Goal: Browse casually: Explore the website without a specific task or goal

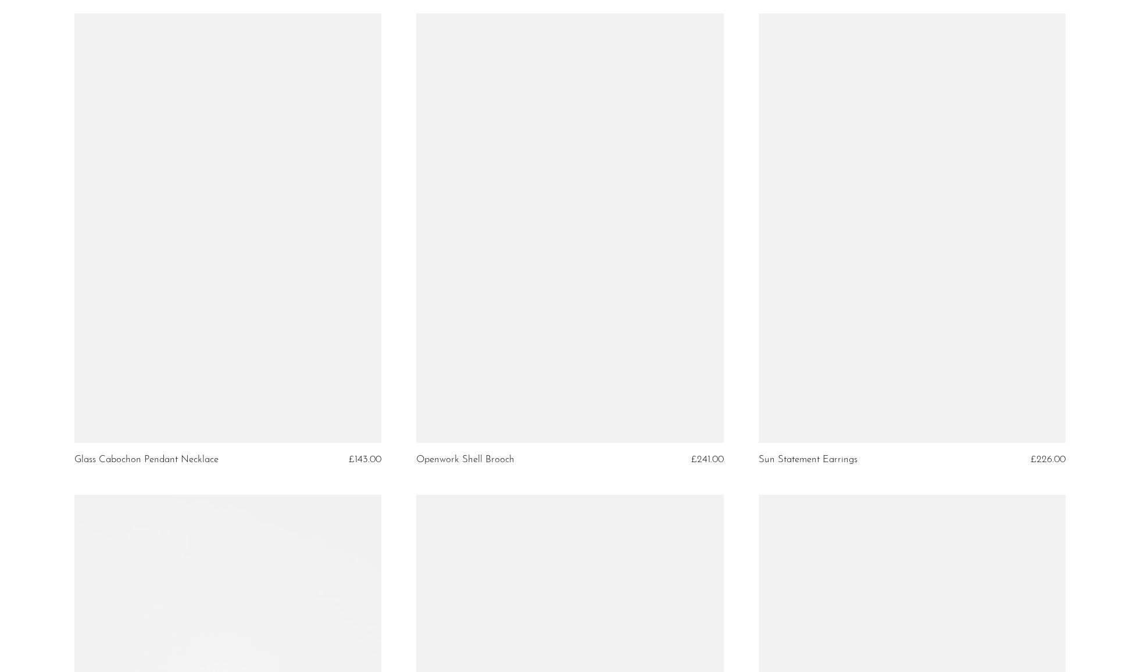
scroll to position [1079, 0]
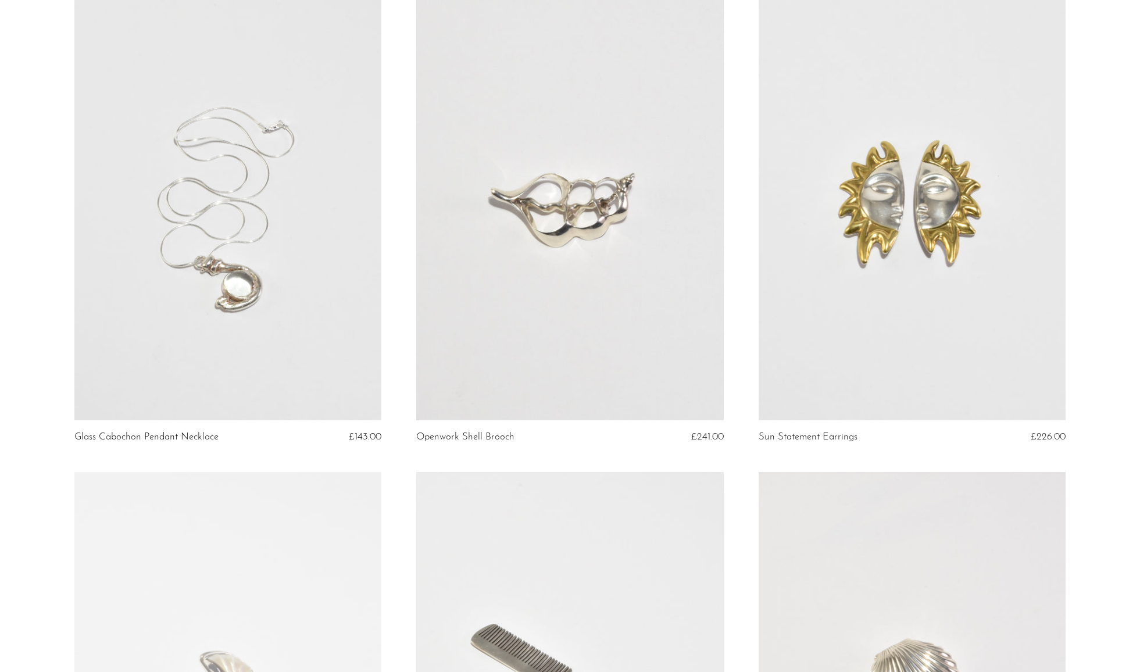
click at [927, 259] on link at bounding box center [912, 206] width 307 height 430
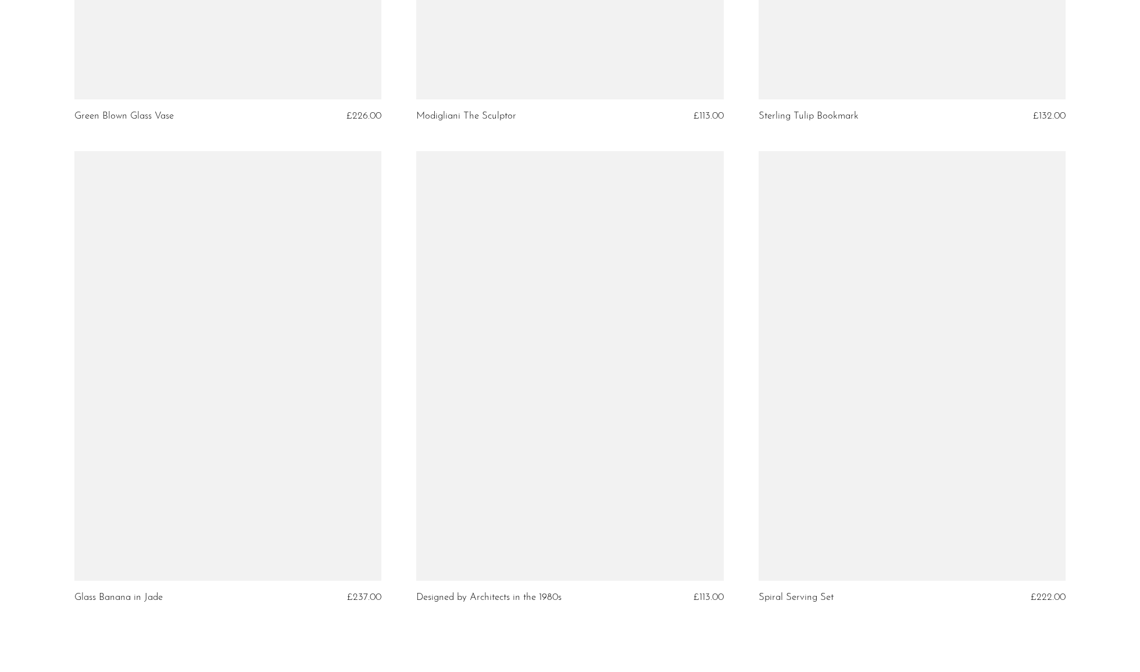
scroll to position [5254, 0]
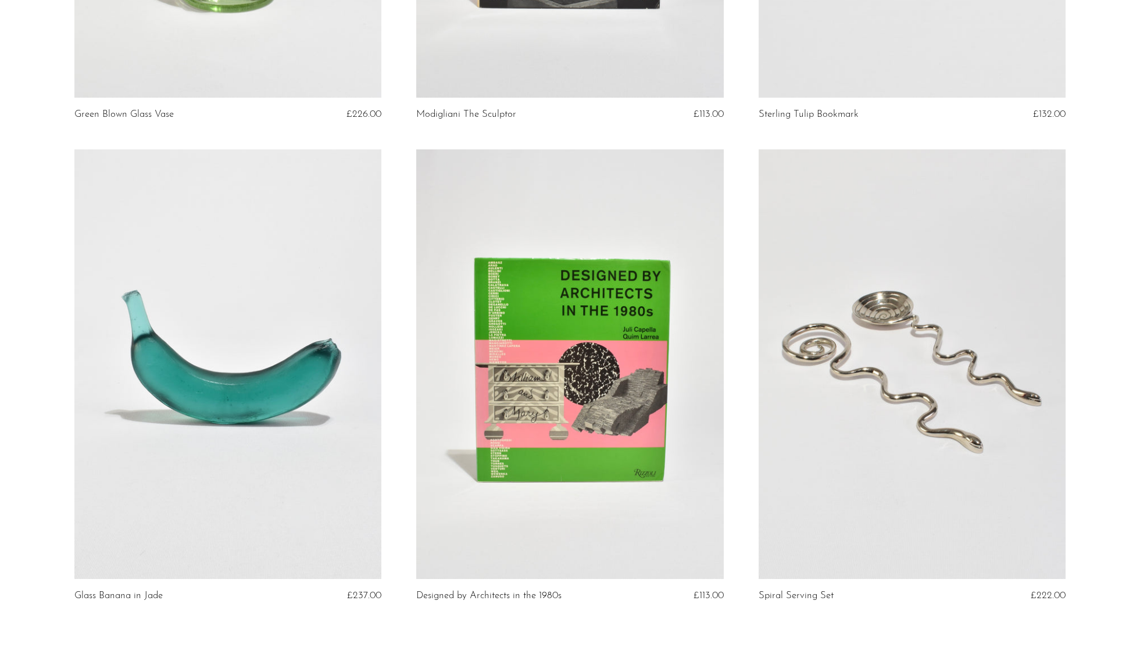
click at [575, 390] on link at bounding box center [569, 364] width 307 height 430
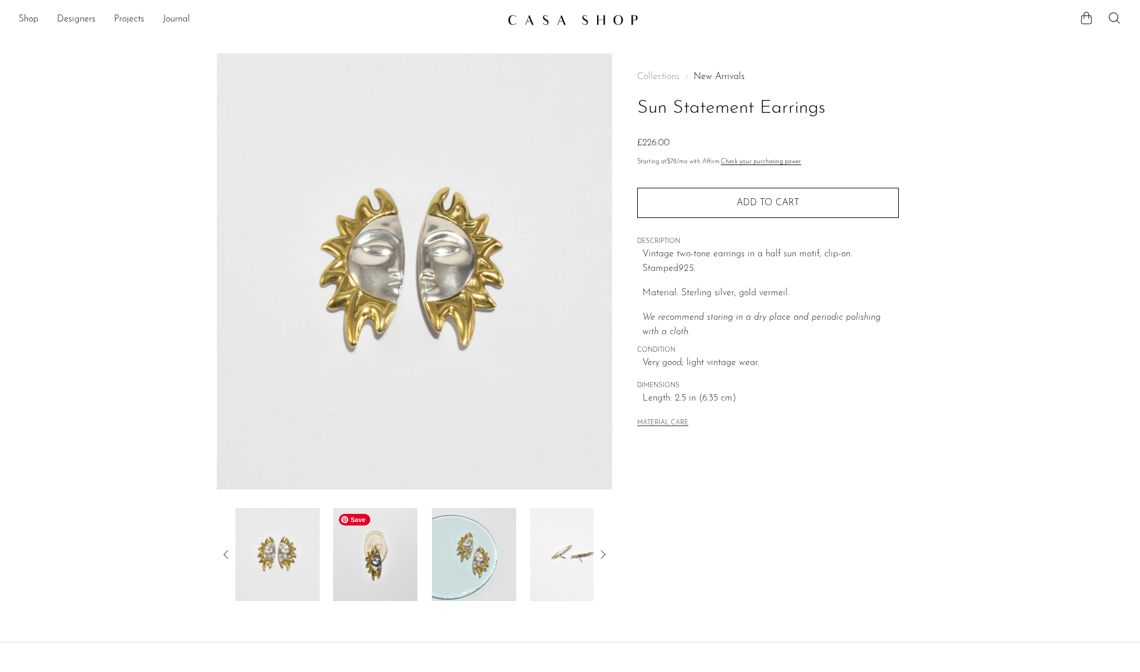
click at [366, 543] on img at bounding box center [375, 554] width 84 height 93
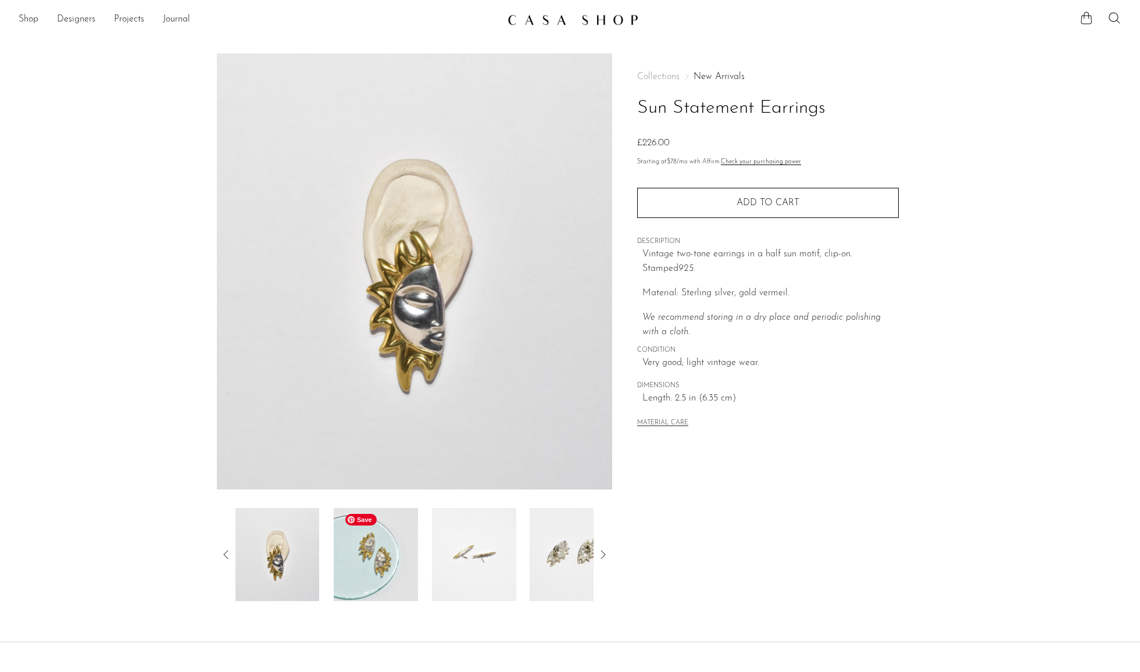
click at [365, 560] on img at bounding box center [376, 554] width 84 height 93
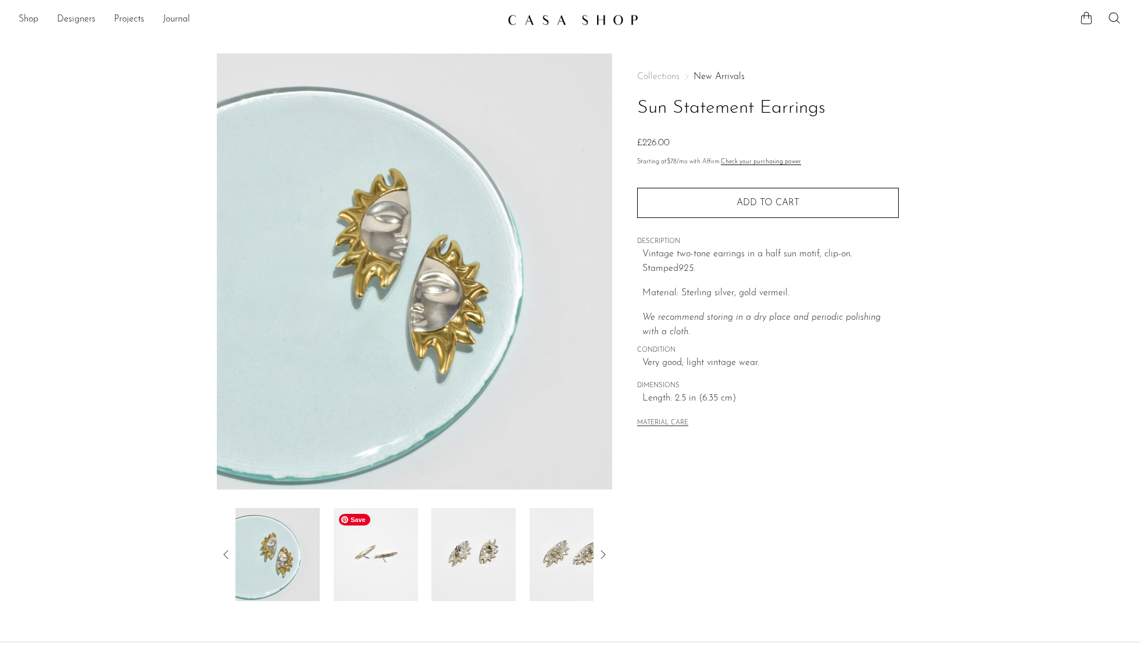
click at [365, 560] on img at bounding box center [375, 554] width 84 height 93
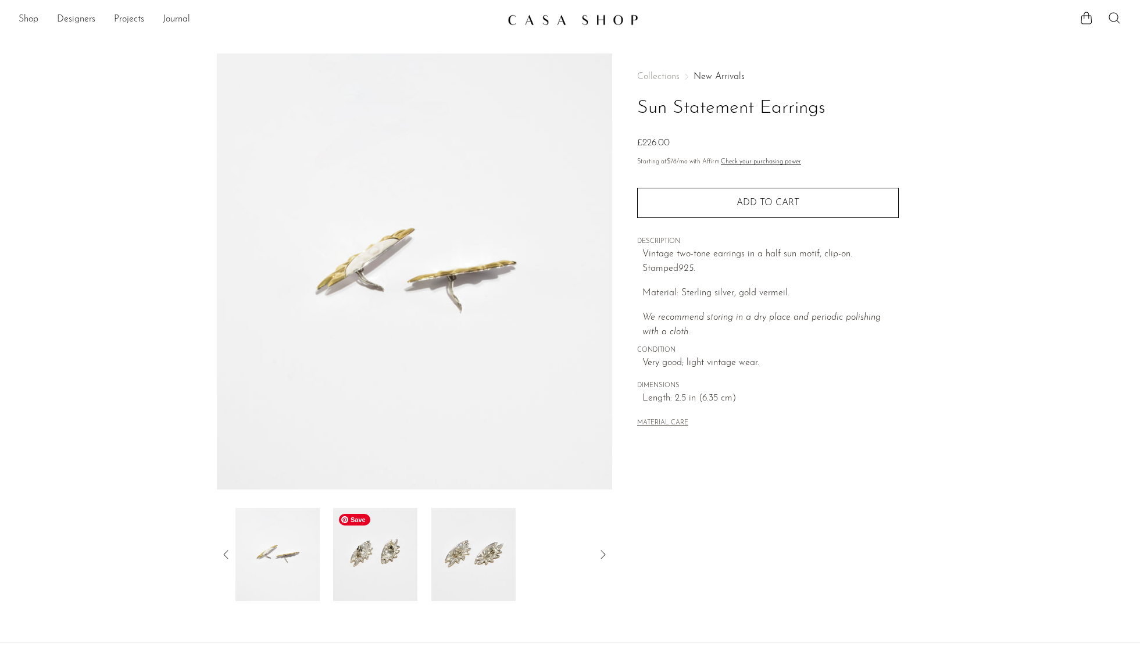
click at [365, 560] on img at bounding box center [375, 554] width 84 height 93
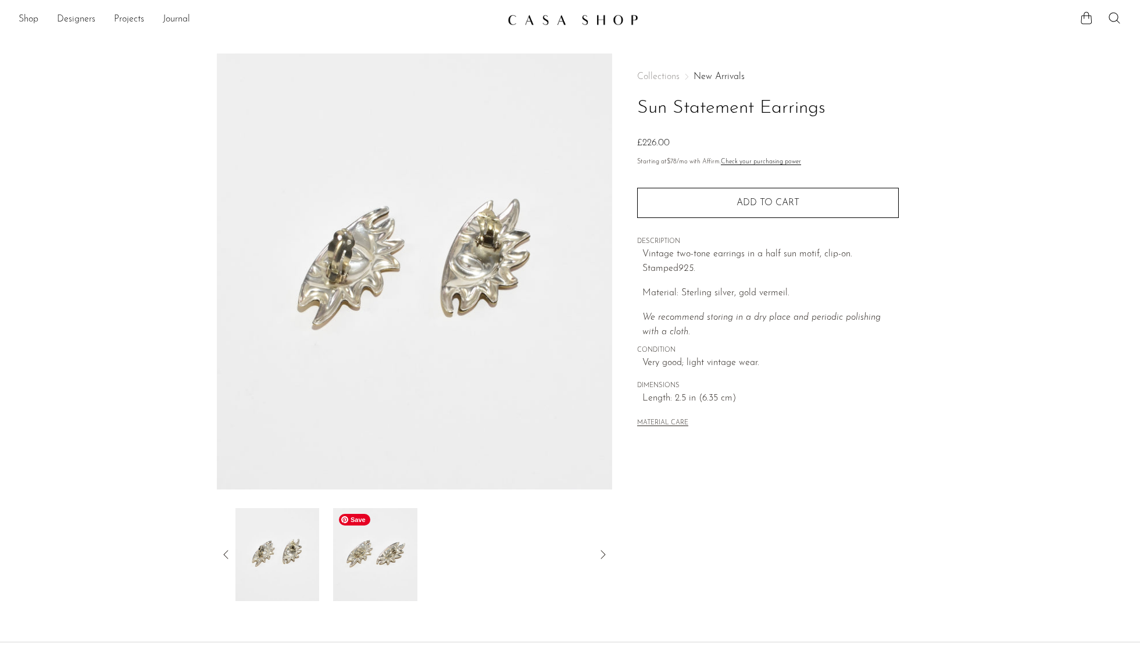
click at [365, 560] on img at bounding box center [375, 554] width 84 height 93
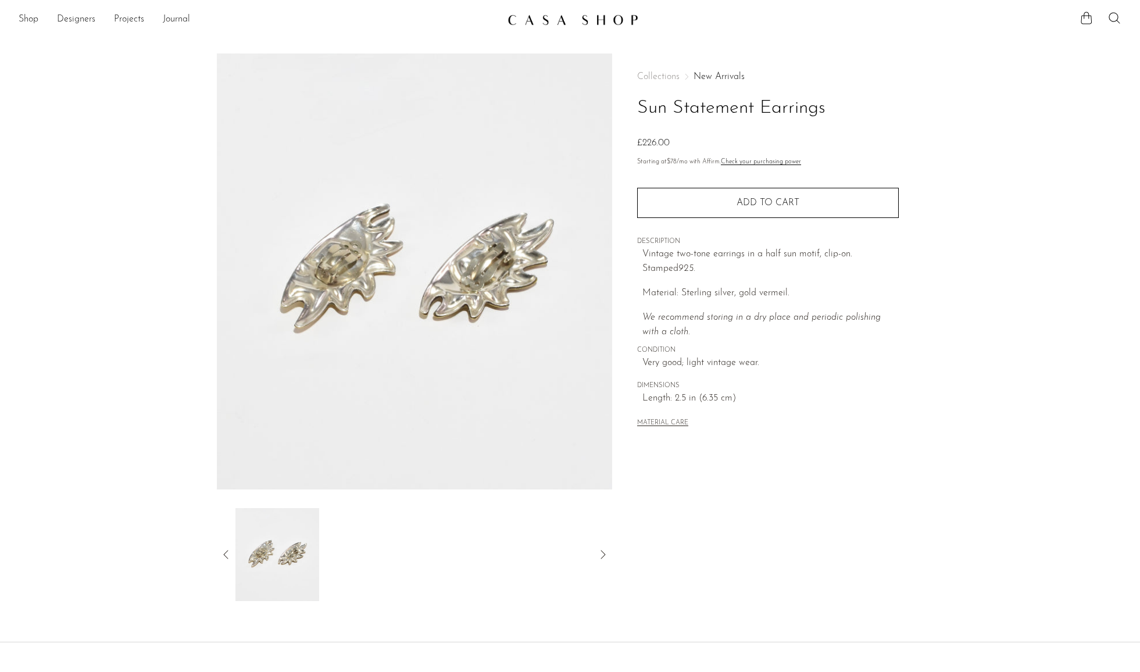
click at [228, 552] on icon at bounding box center [226, 555] width 14 height 14
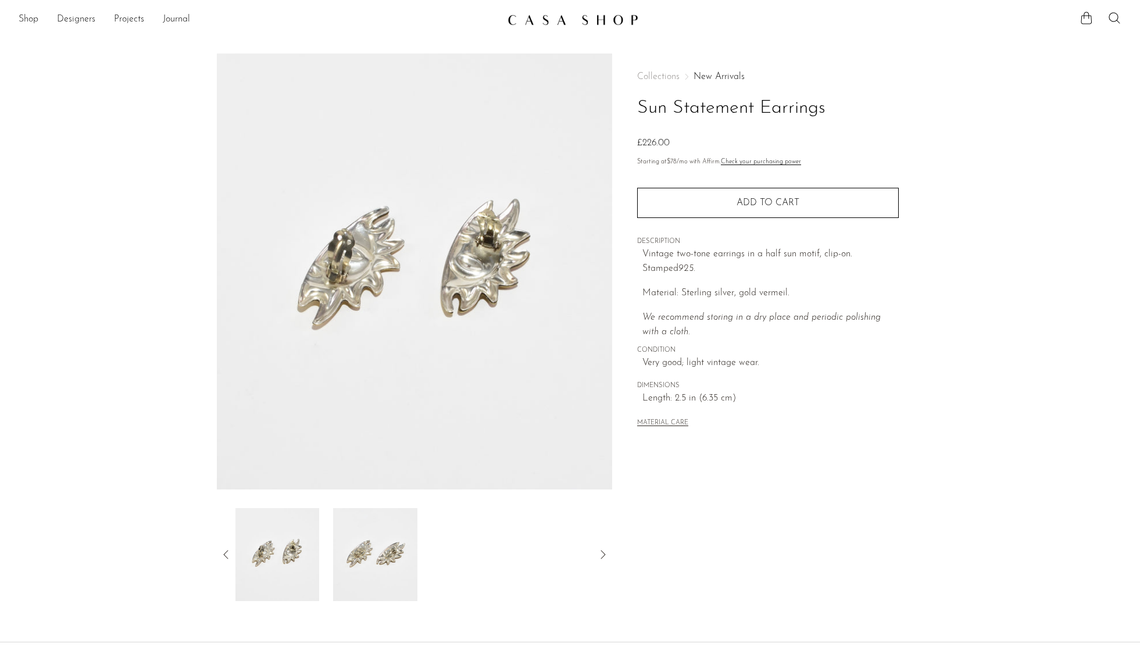
click at [226, 553] on icon at bounding box center [226, 555] width 14 height 14
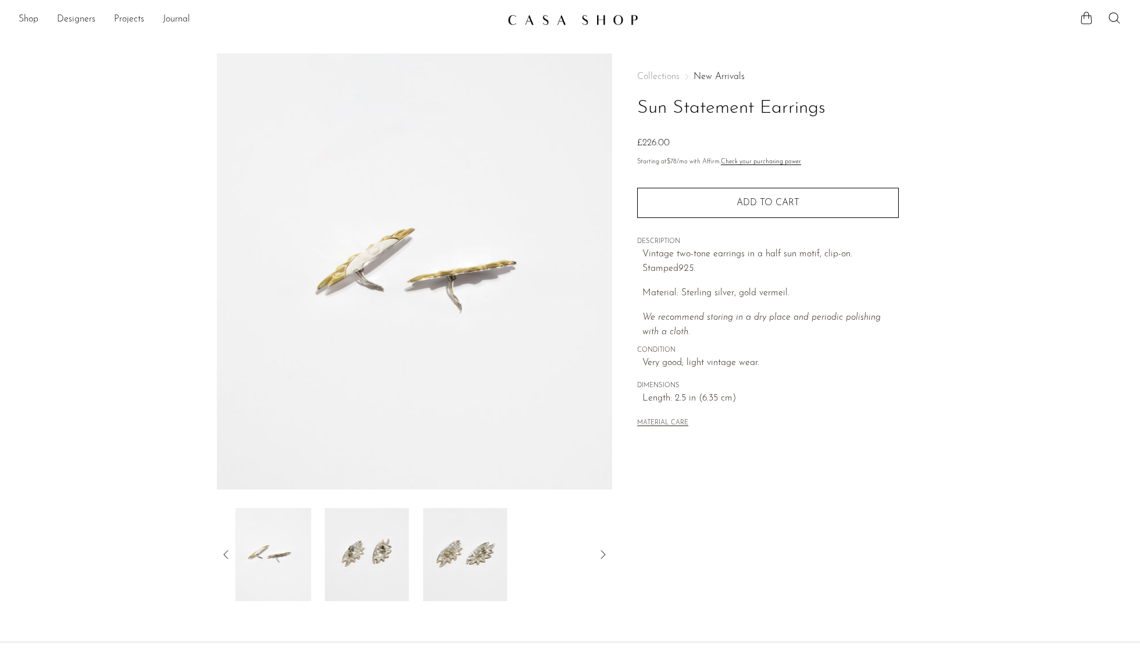
click at [226, 553] on icon at bounding box center [226, 555] width 14 height 14
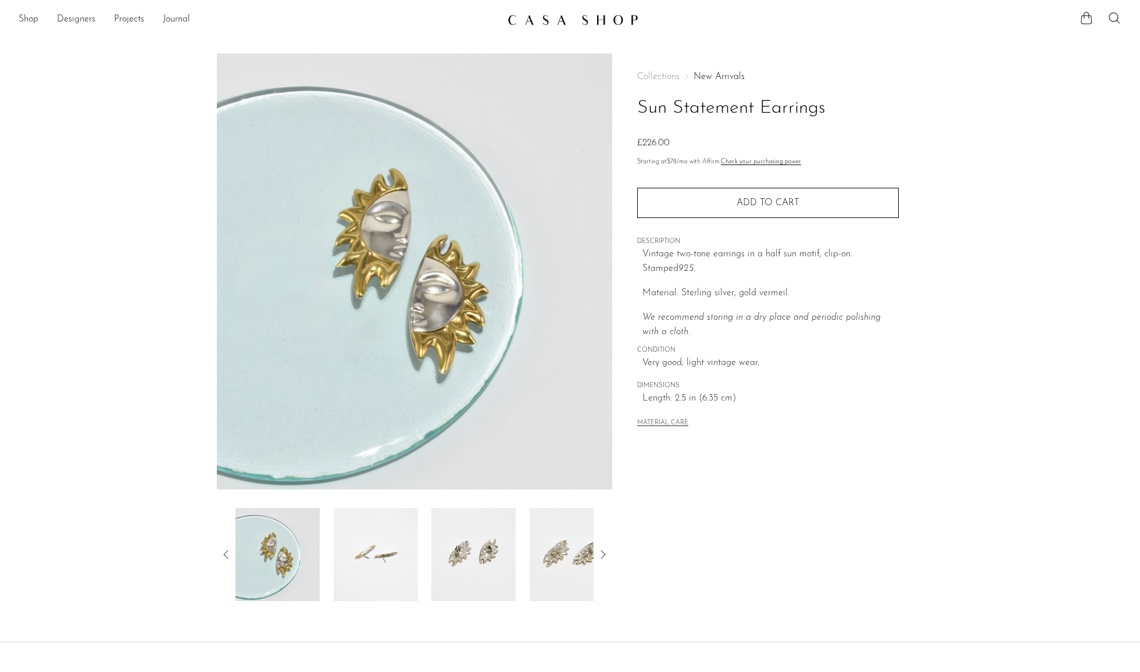
click at [226, 553] on icon at bounding box center [226, 555] width 14 height 14
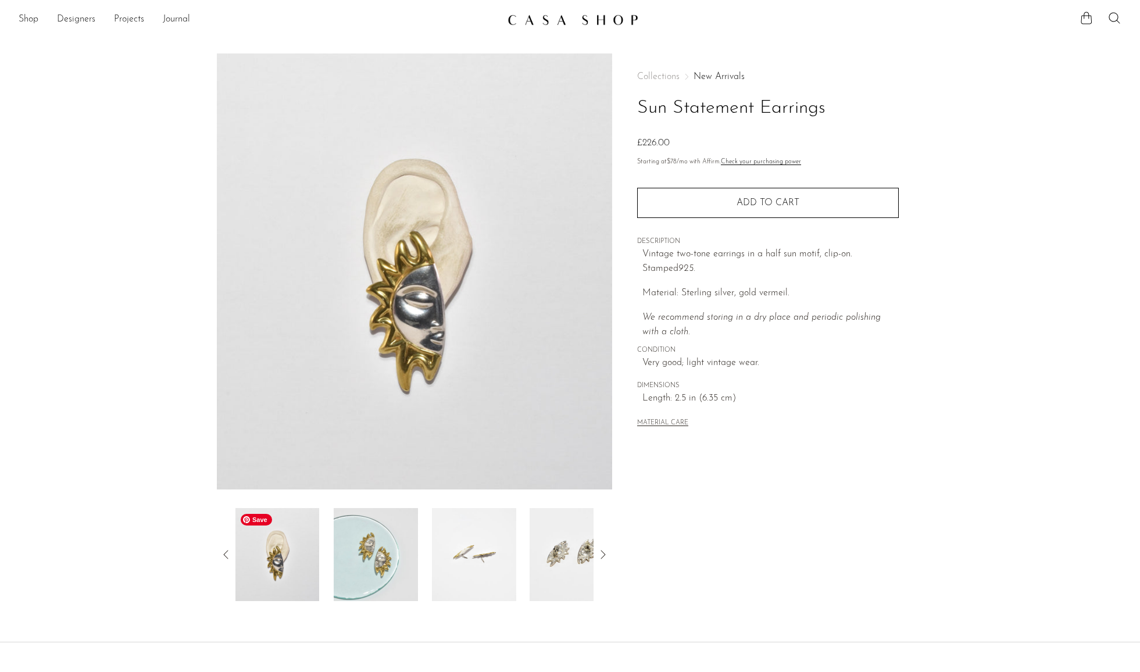
click at [284, 559] on img at bounding box center [277, 554] width 84 height 93
click at [226, 551] on icon at bounding box center [226, 555] width 14 height 14
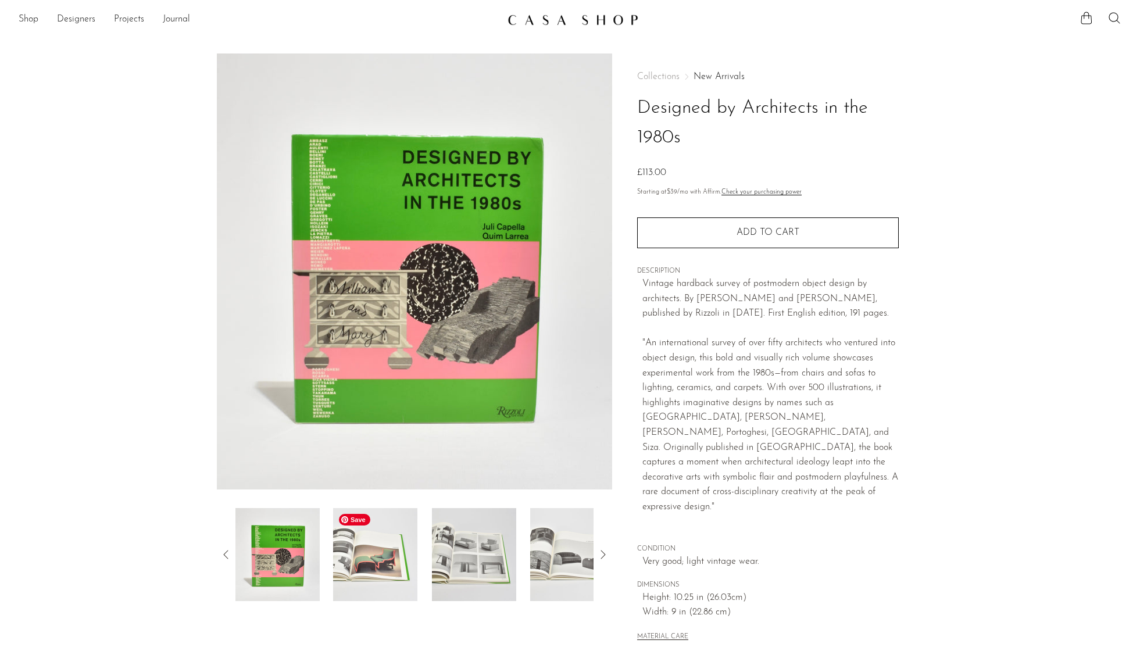
click at [369, 570] on img at bounding box center [375, 554] width 84 height 93
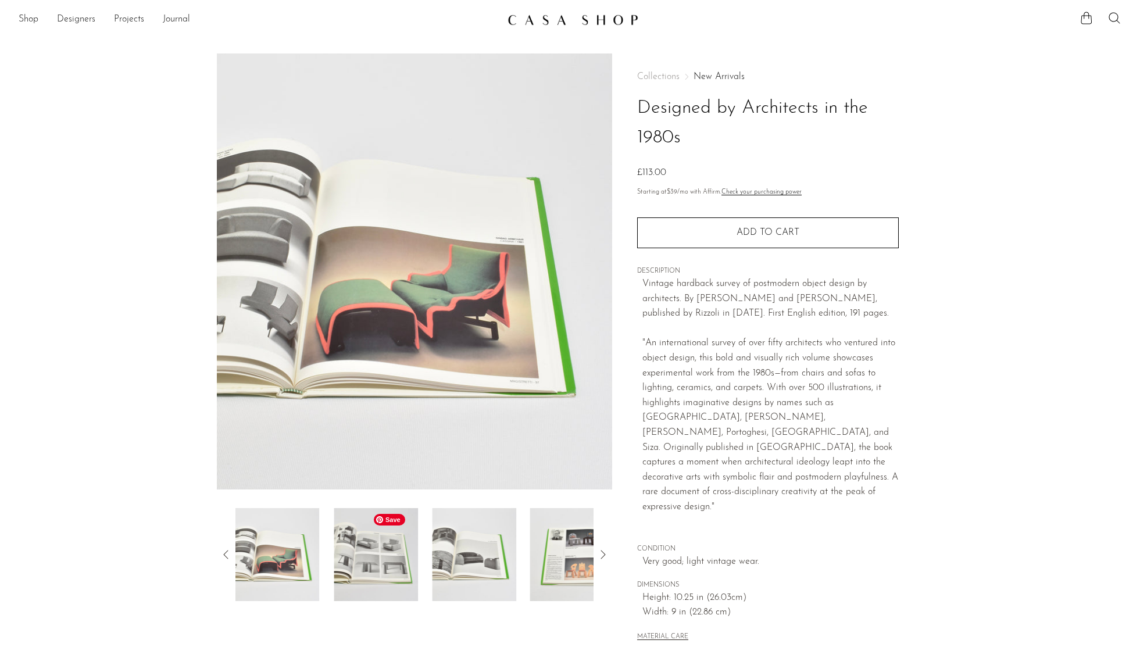
click at [406, 569] on img at bounding box center [376, 554] width 84 height 93
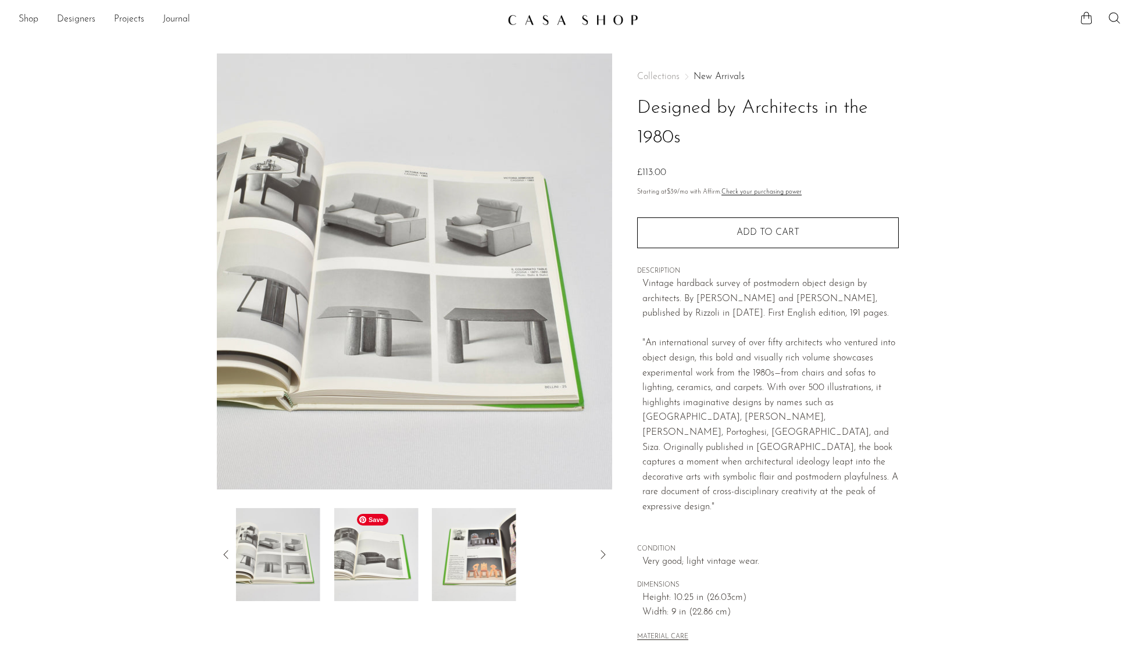
click at [409, 569] on img at bounding box center [376, 554] width 84 height 93
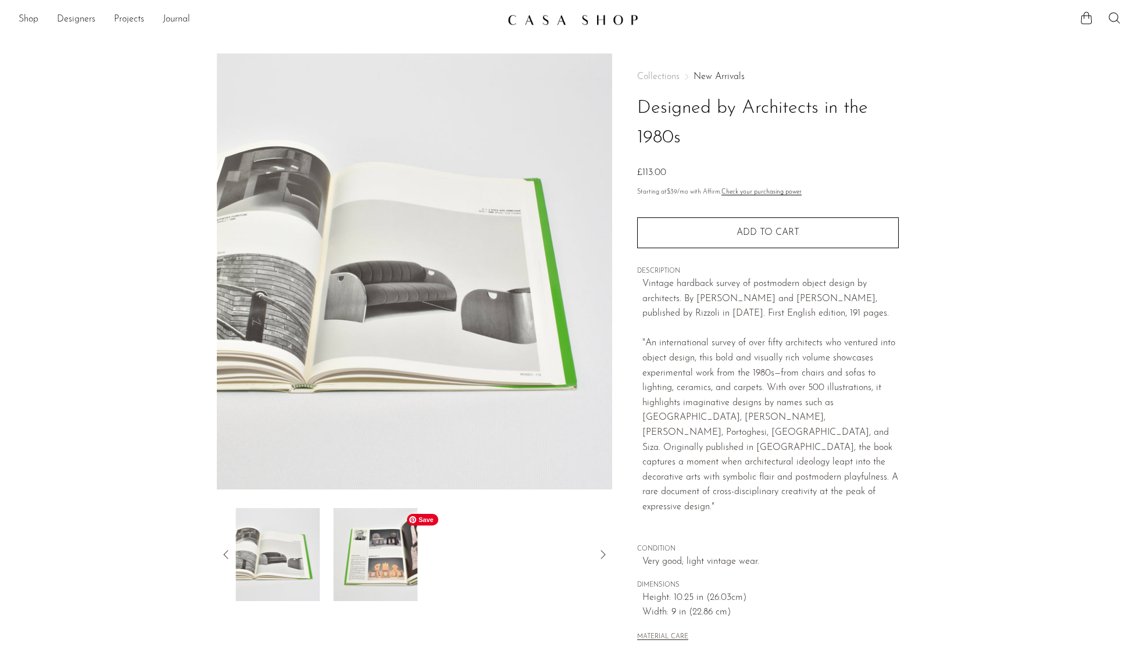
click at [409, 569] on img at bounding box center [376, 554] width 84 height 93
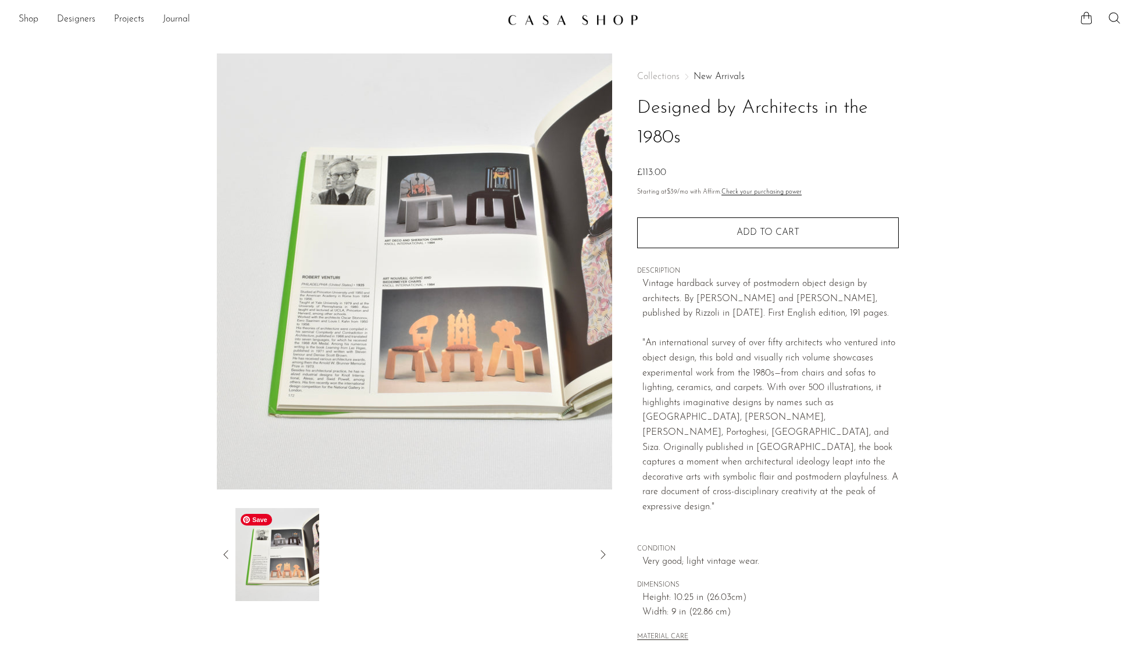
click at [221, 555] on icon at bounding box center [226, 555] width 14 height 14
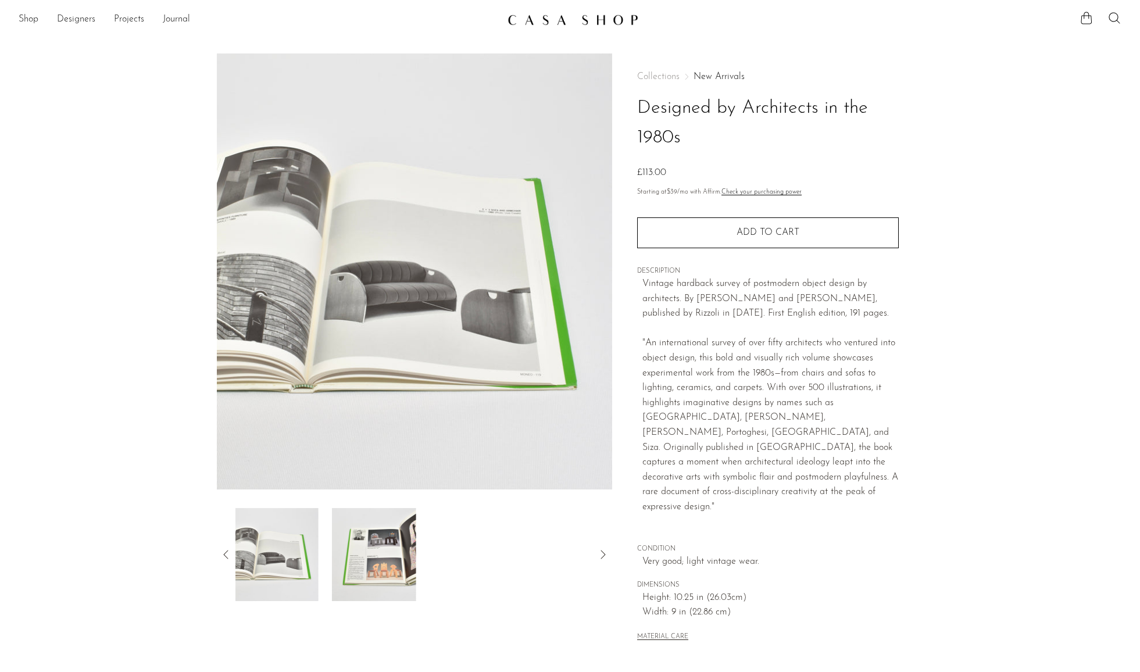
click at [221, 555] on icon at bounding box center [226, 555] width 14 height 14
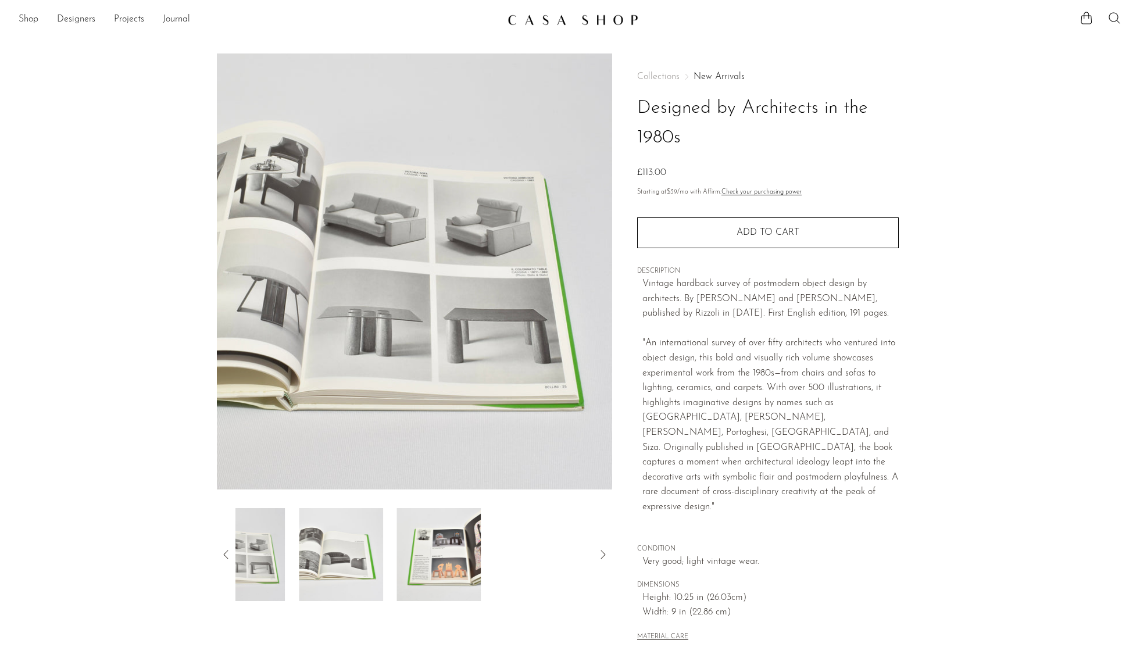
click at [222, 554] on icon at bounding box center [226, 555] width 14 height 14
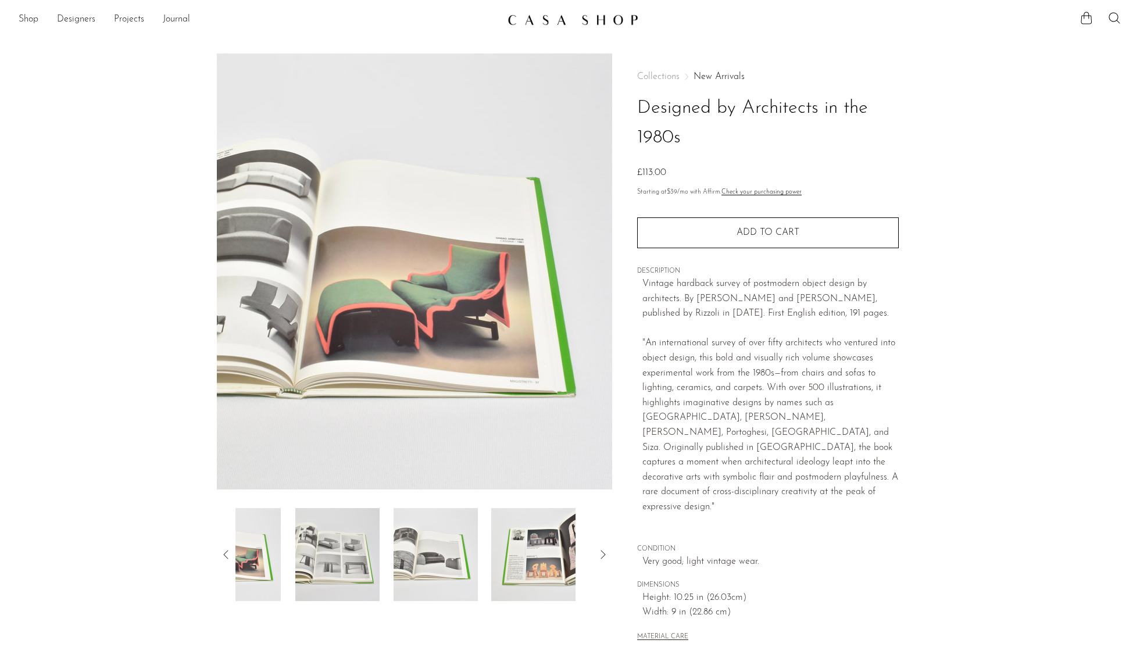
click at [222, 554] on icon at bounding box center [226, 555] width 14 height 14
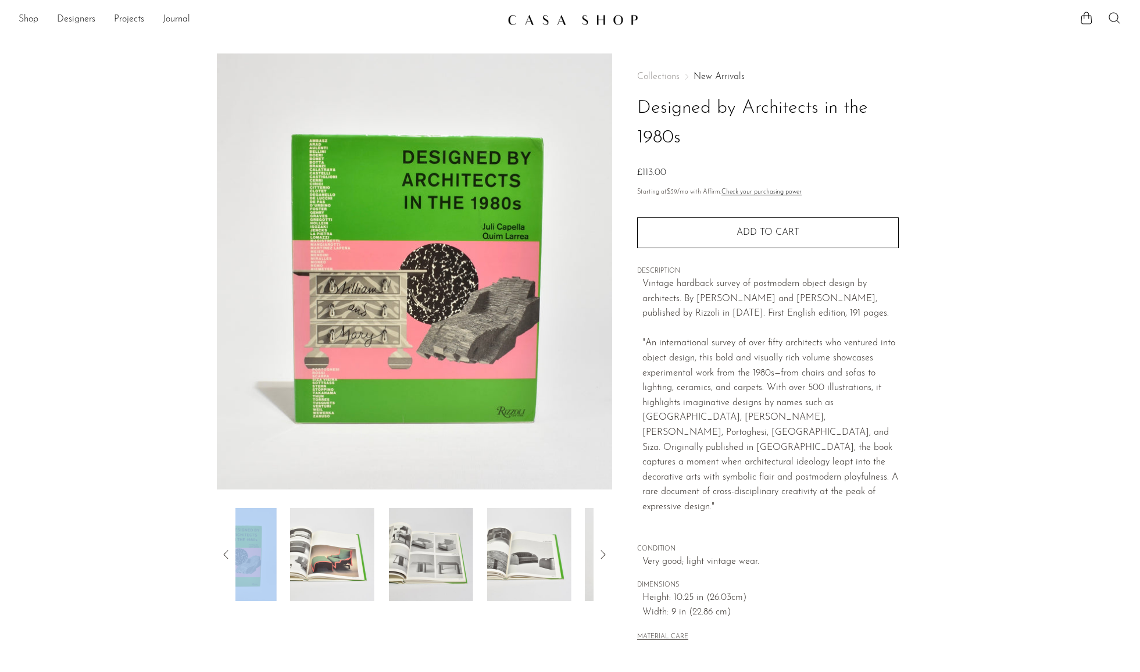
click at [222, 554] on icon at bounding box center [226, 555] width 14 height 14
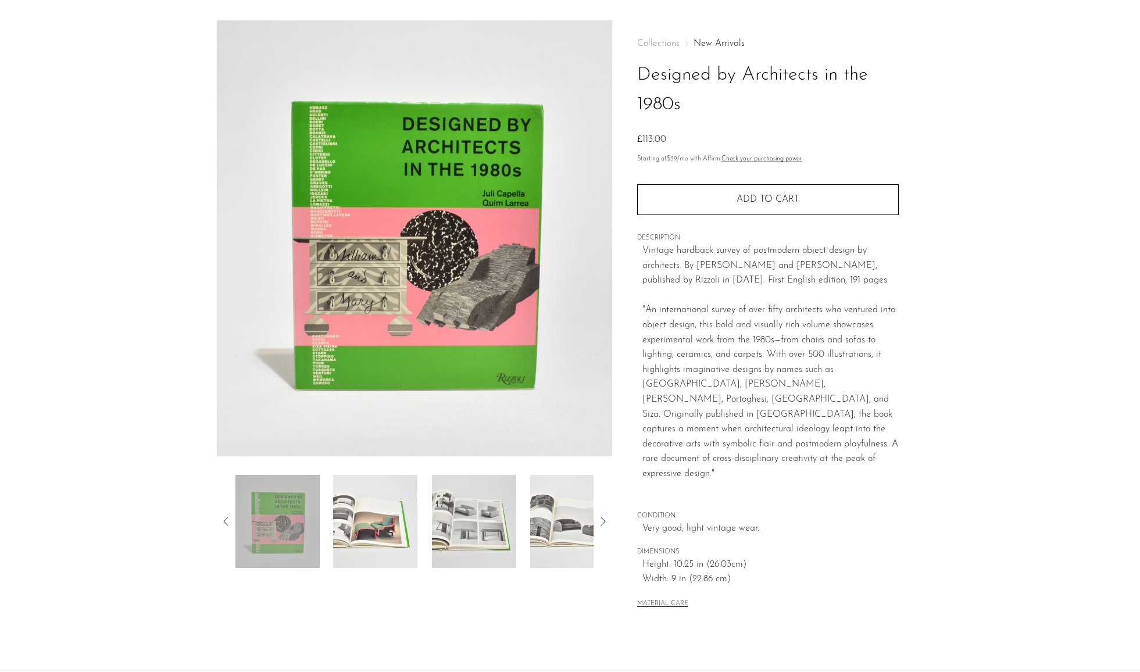
scroll to position [117, 0]
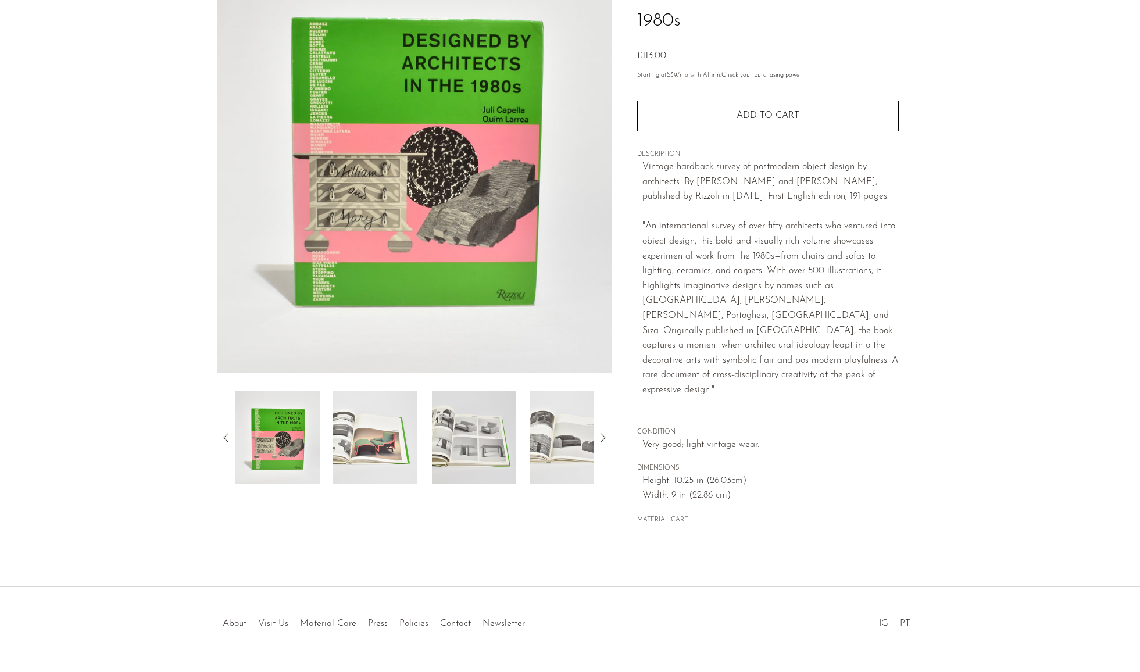
click at [604, 433] on icon at bounding box center [603, 438] width 14 height 14
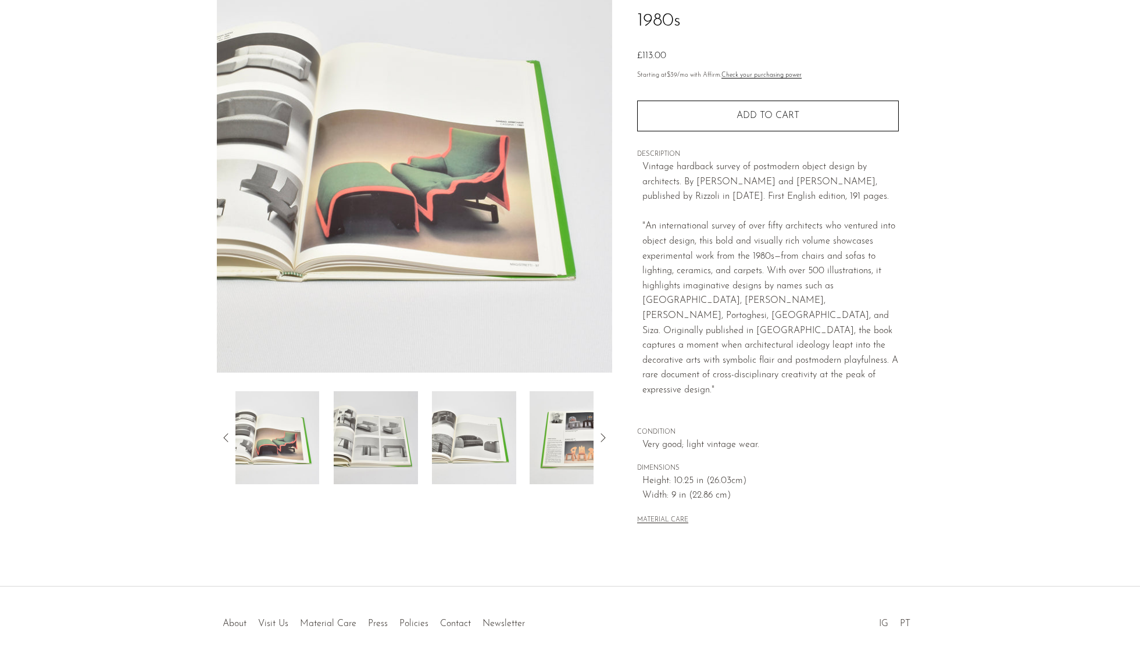
click at [604, 433] on icon at bounding box center [603, 438] width 14 height 14
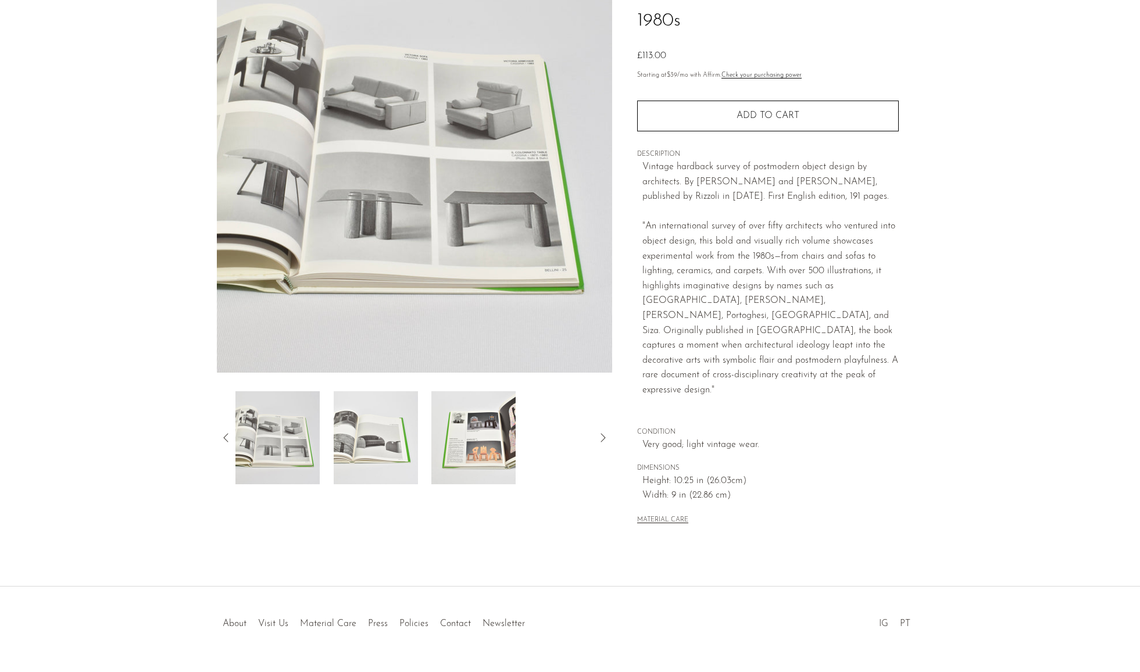
click at [604, 433] on icon at bounding box center [603, 438] width 14 height 14
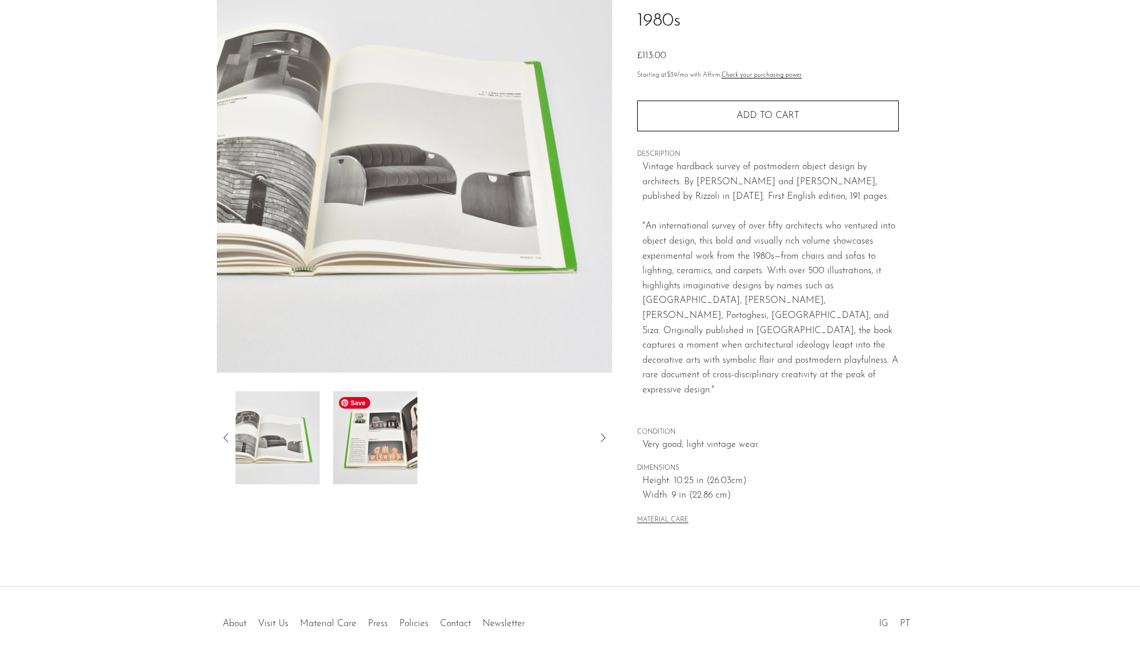
click at [393, 430] on img at bounding box center [375, 437] width 84 height 93
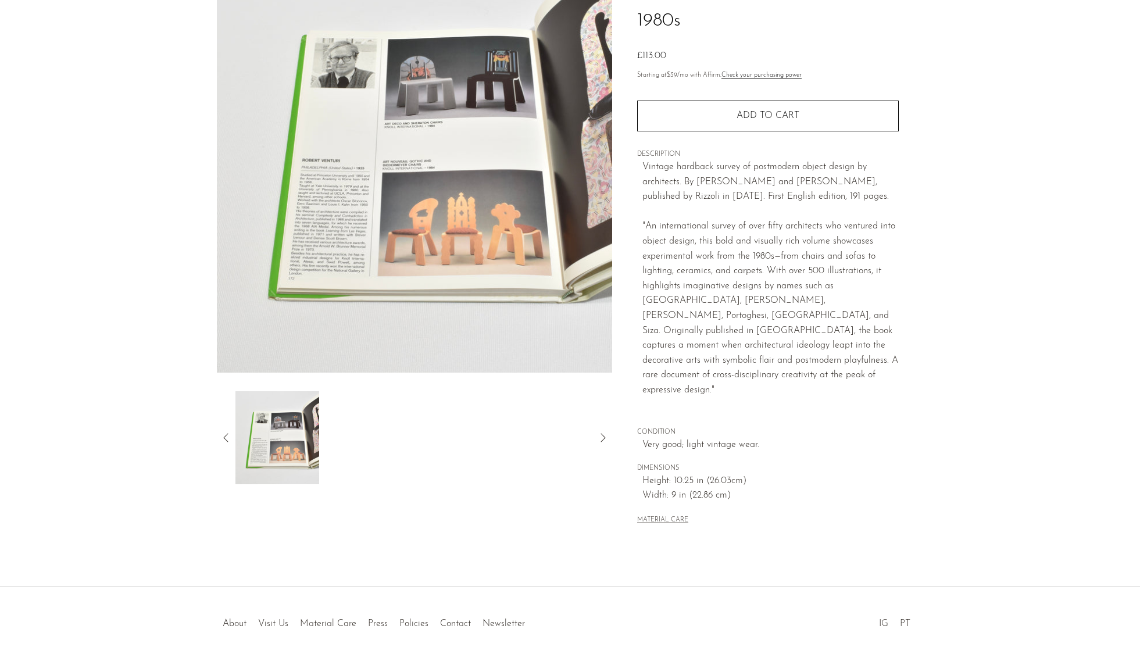
click at [229, 436] on icon at bounding box center [226, 438] width 14 height 14
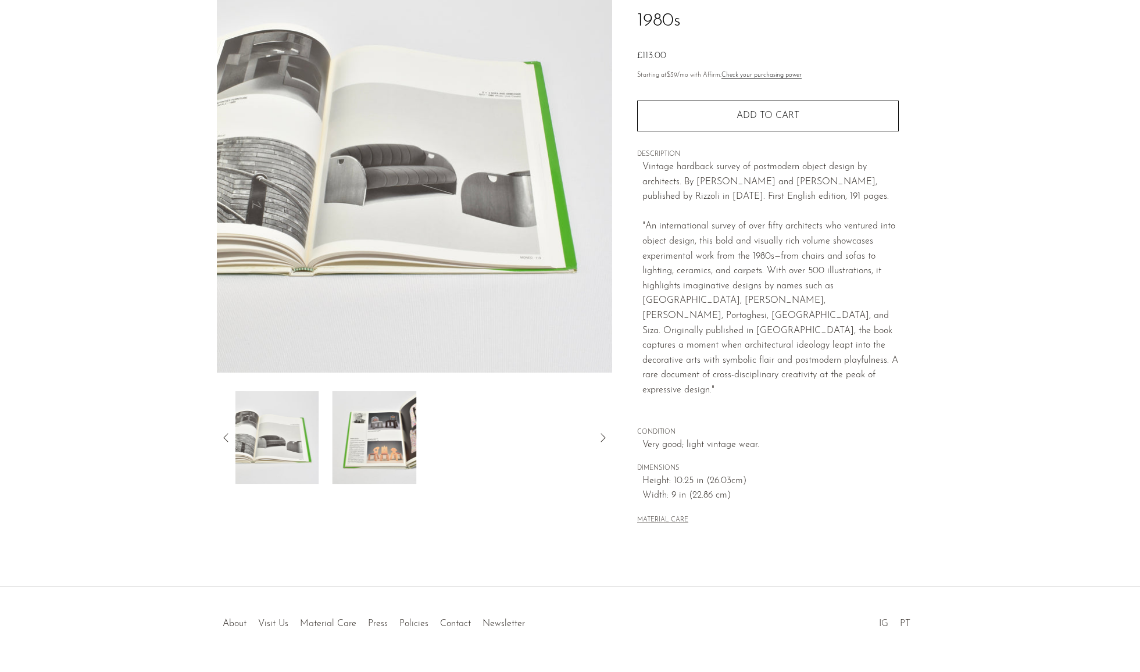
click at [229, 436] on icon at bounding box center [226, 438] width 14 height 14
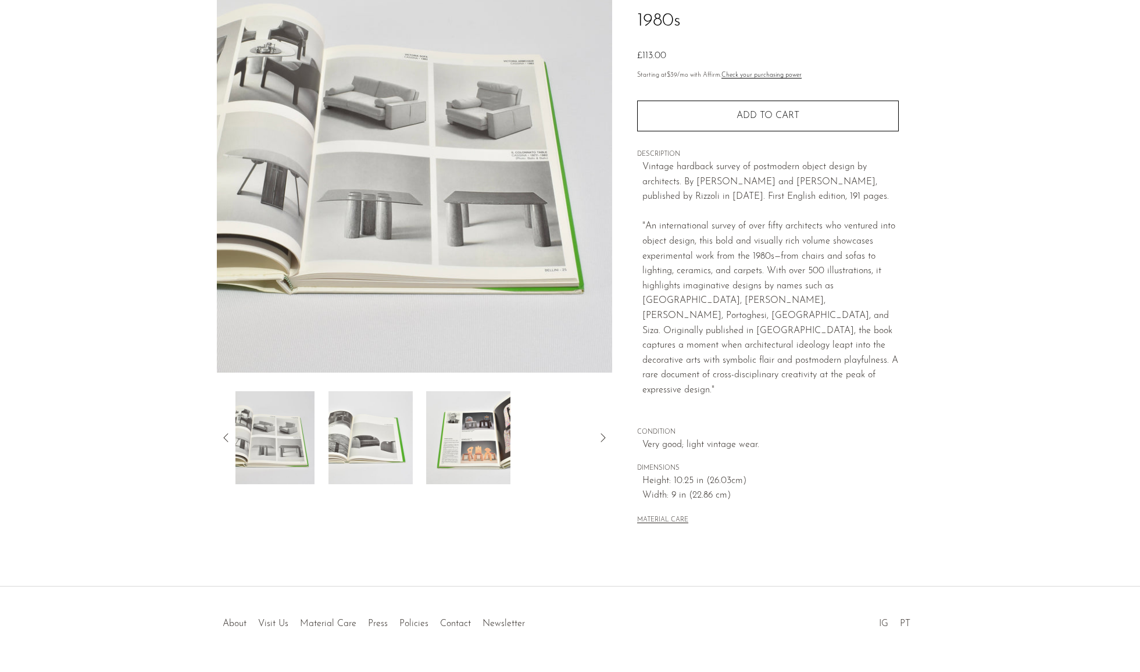
click at [229, 436] on icon at bounding box center [226, 438] width 14 height 14
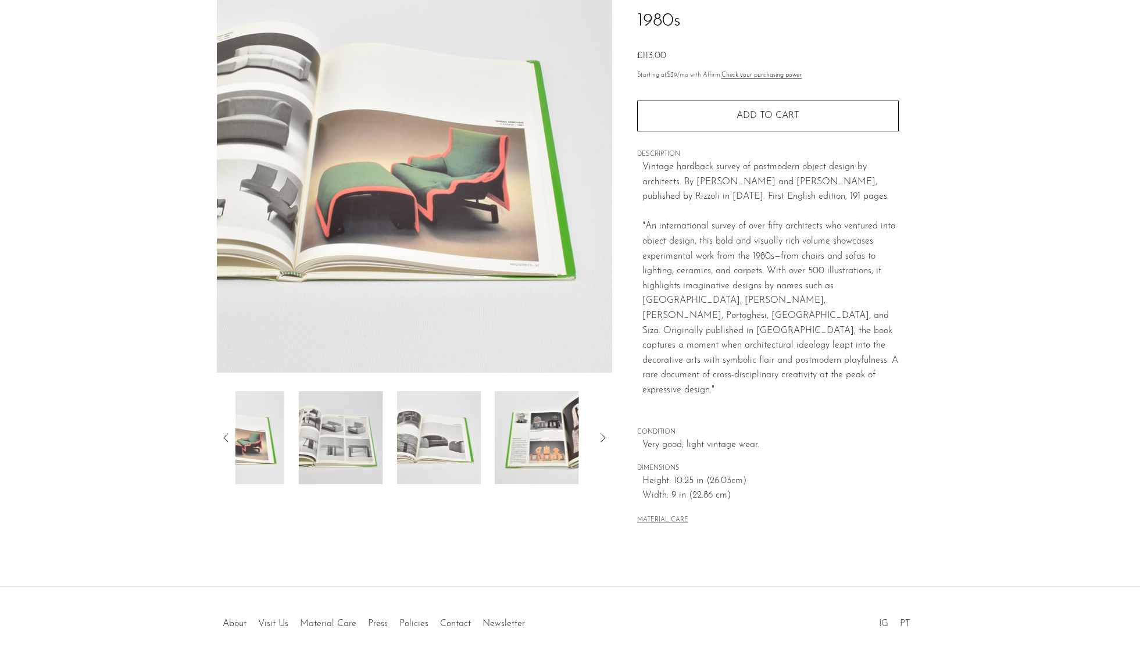
click at [229, 436] on icon at bounding box center [226, 438] width 14 height 14
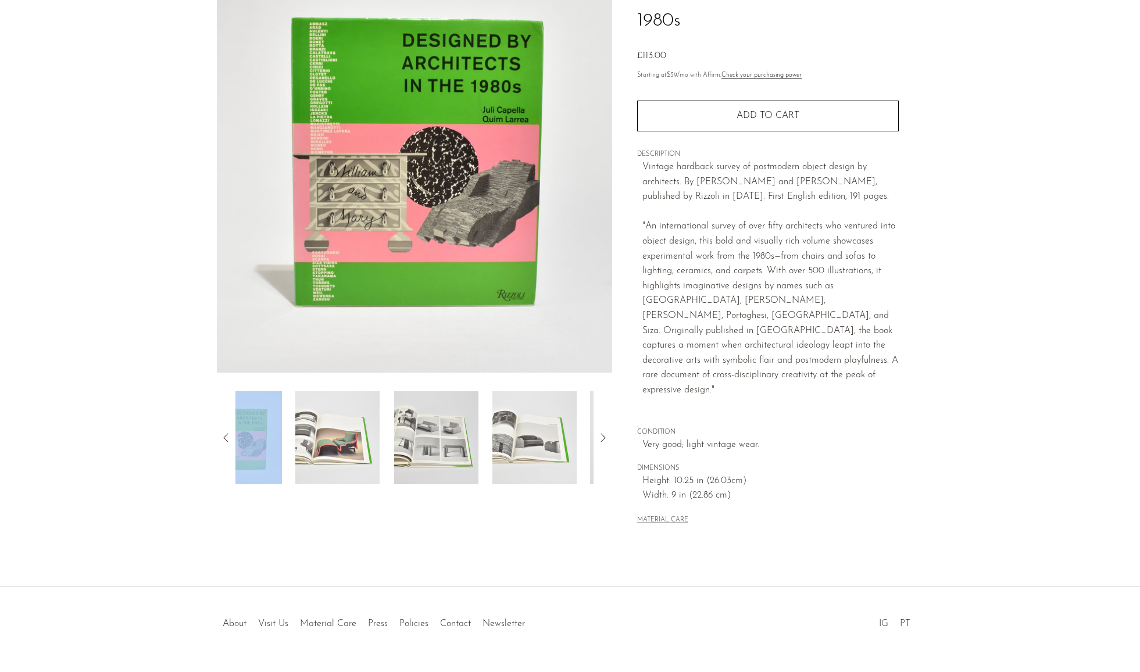
click at [229, 436] on icon at bounding box center [226, 438] width 14 height 14
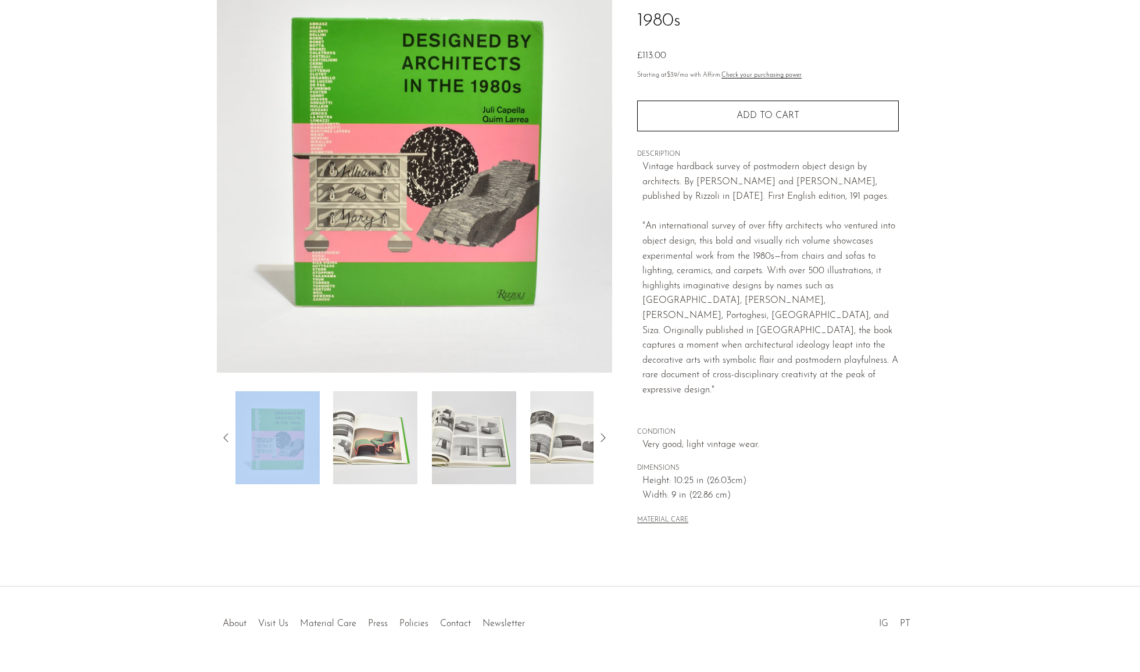
click at [361, 261] on img at bounding box center [415, 155] width 396 height 436
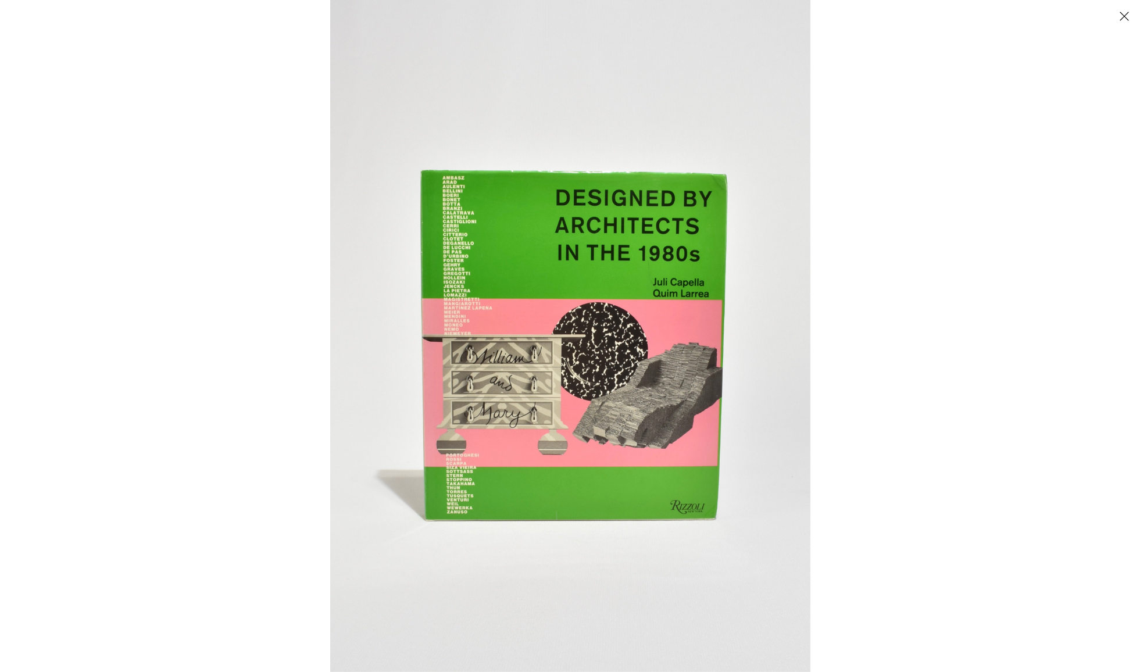
click at [511, 406] on img at bounding box center [570, 336] width 480 height 672
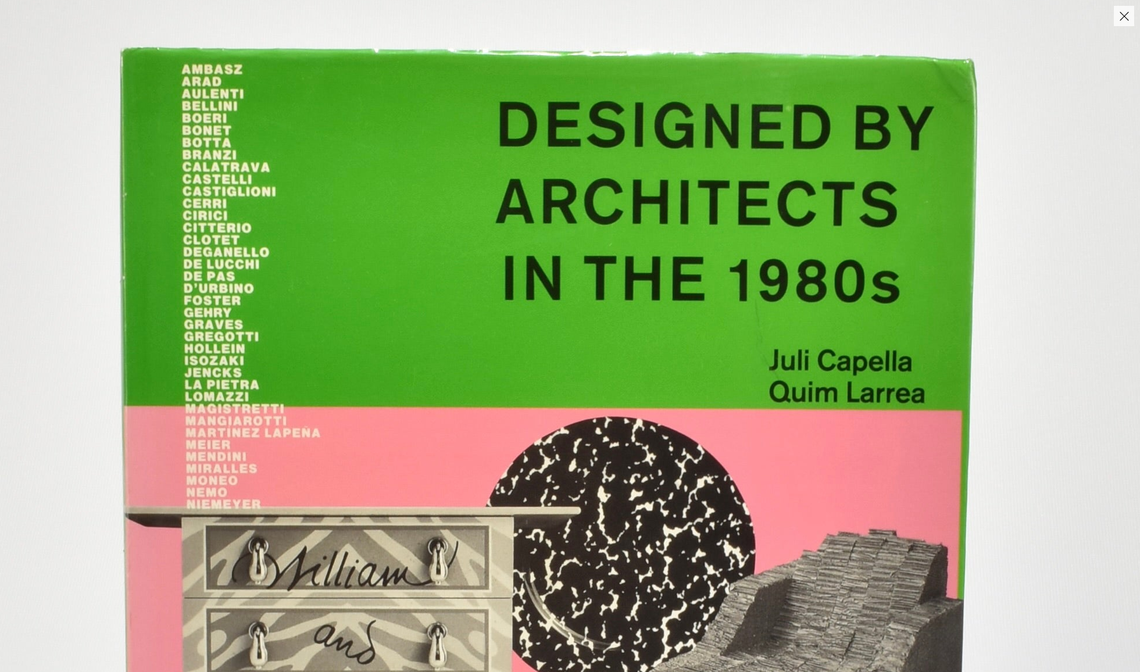
click at [708, 493] on img at bounding box center [538, 512] width 1341 height 1878
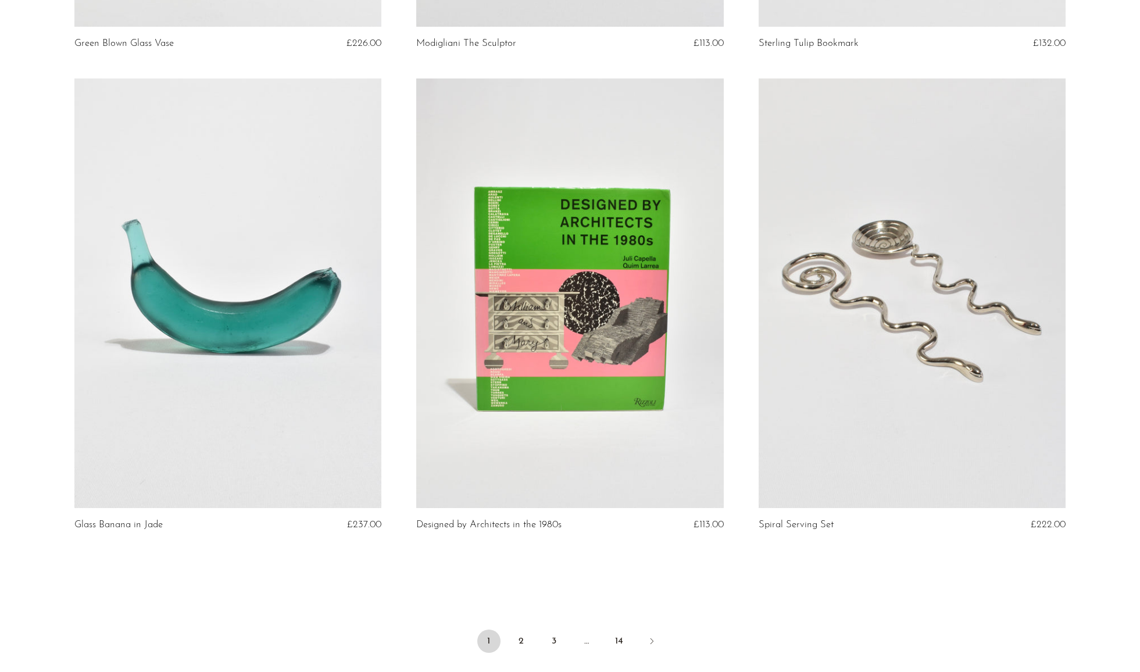
scroll to position [5483, 0]
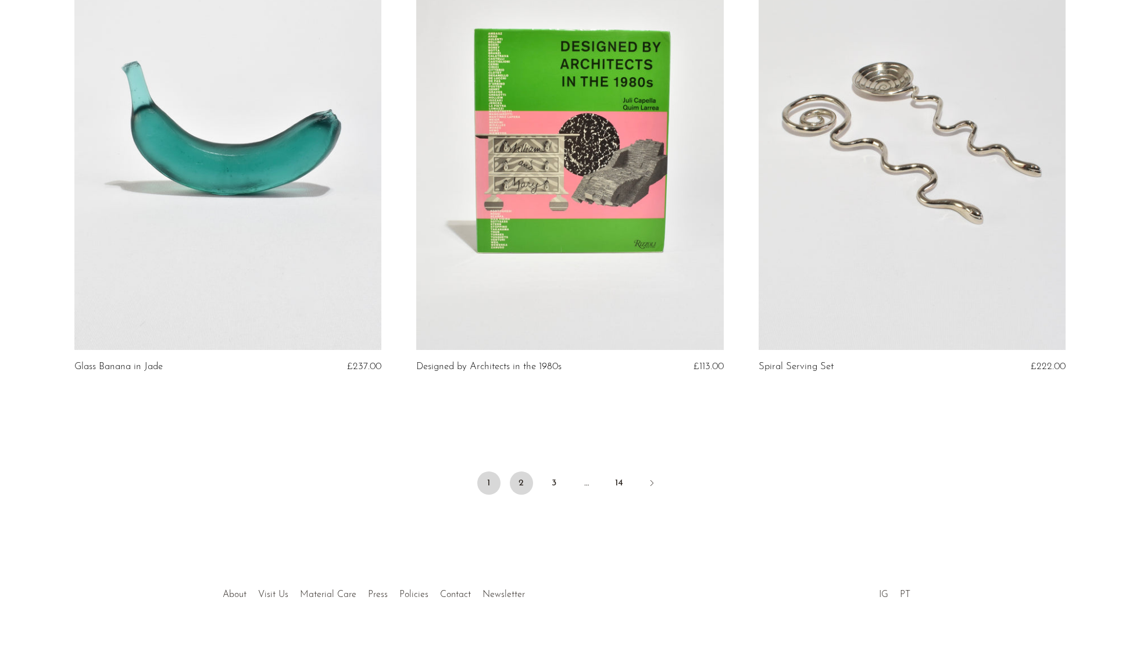
click at [523, 475] on link "2" at bounding box center [521, 483] width 23 height 23
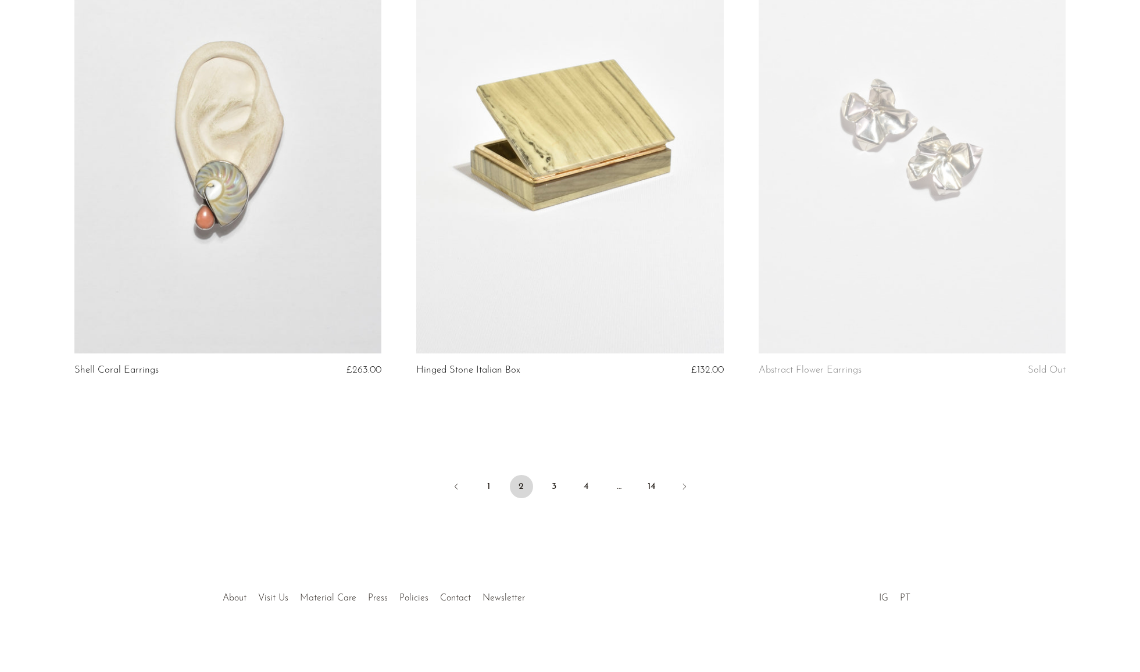
scroll to position [5481, 0]
click at [551, 479] on link "3" at bounding box center [554, 484] width 23 height 23
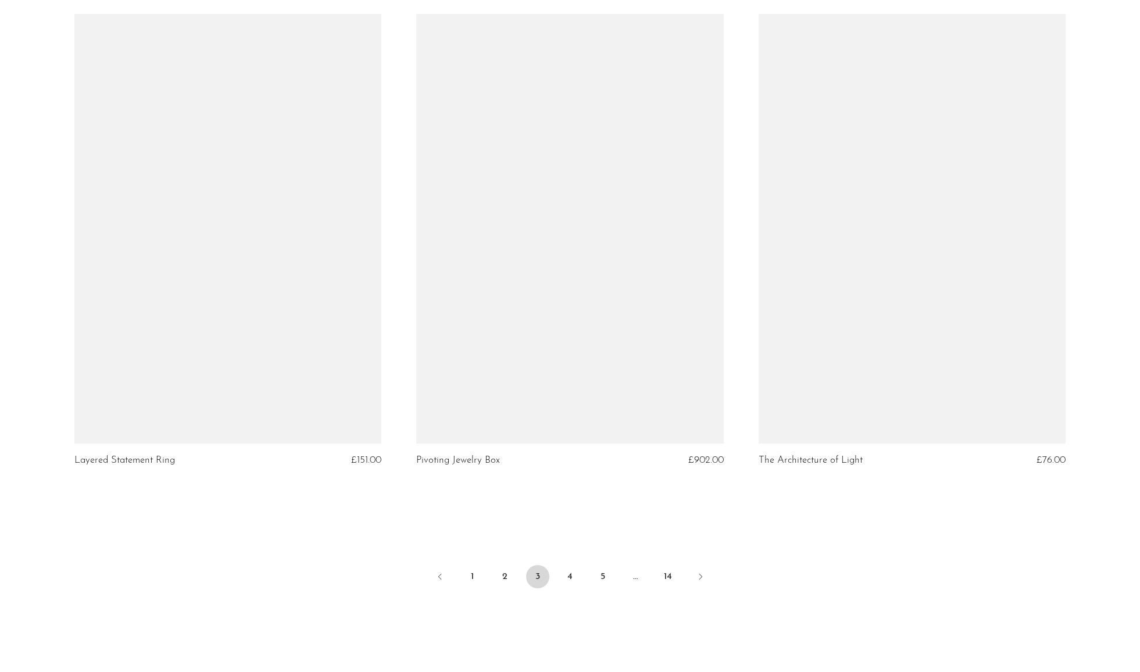
scroll to position [5395, 0]
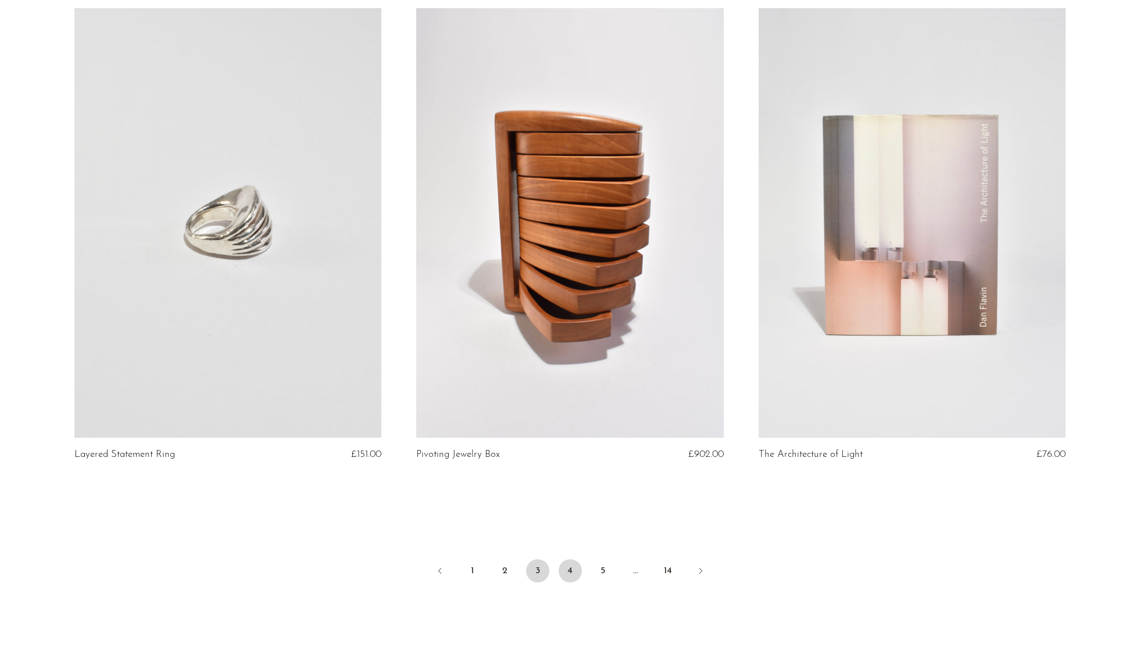
click at [569, 573] on link "4" at bounding box center [570, 570] width 23 height 23
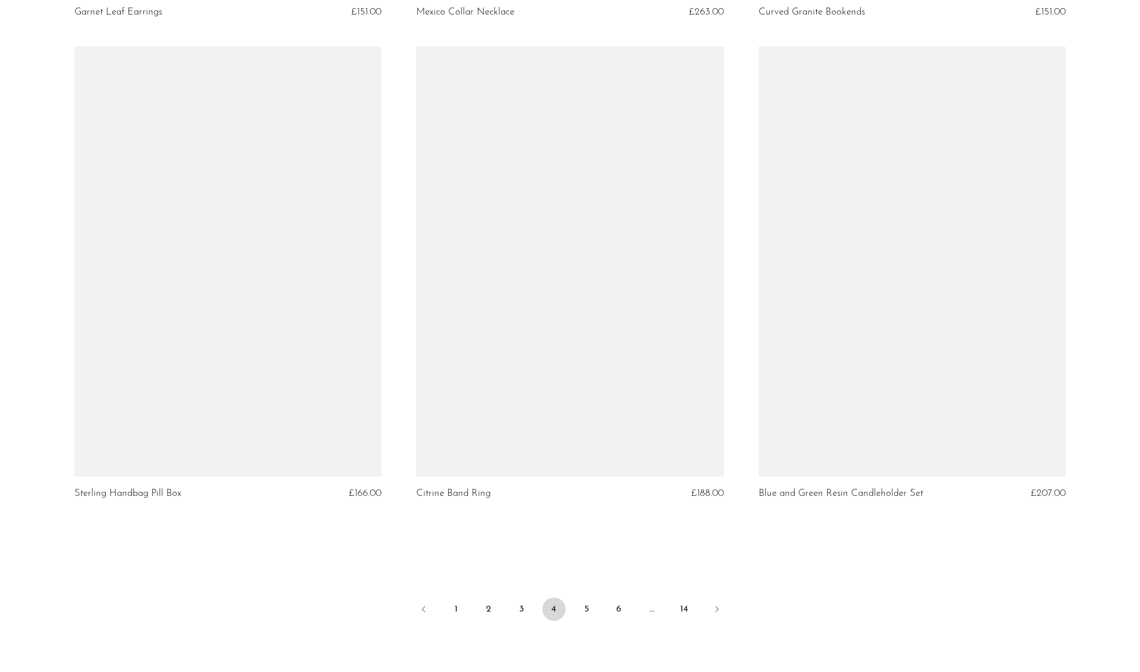
scroll to position [5382, 0]
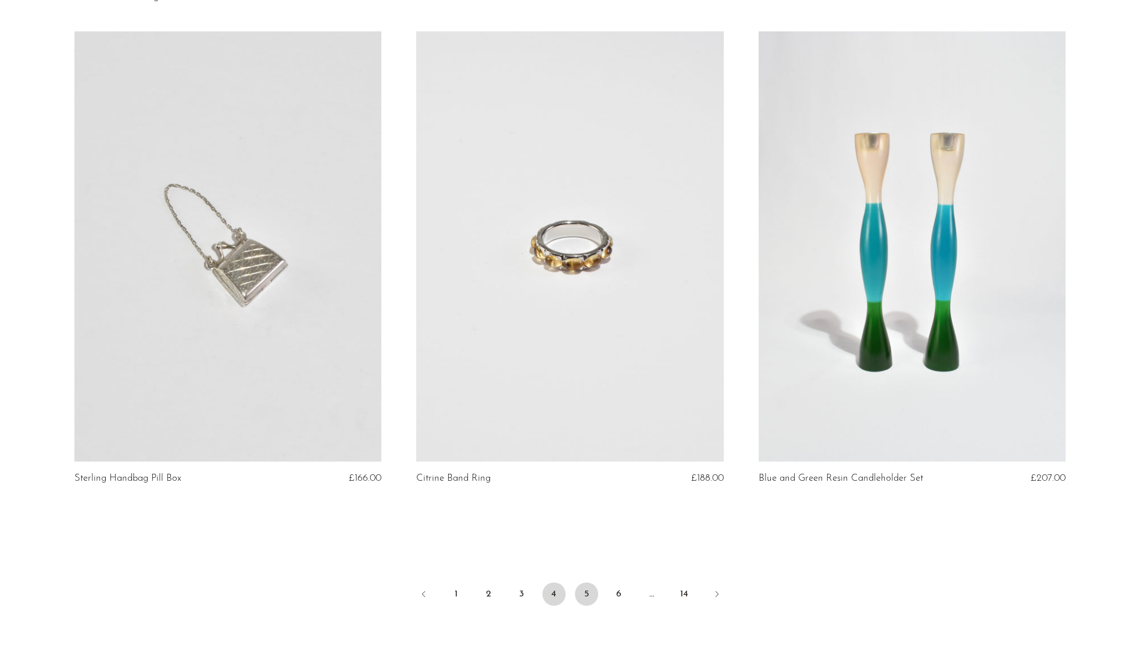
click at [595, 583] on link "5" at bounding box center [586, 594] width 23 height 23
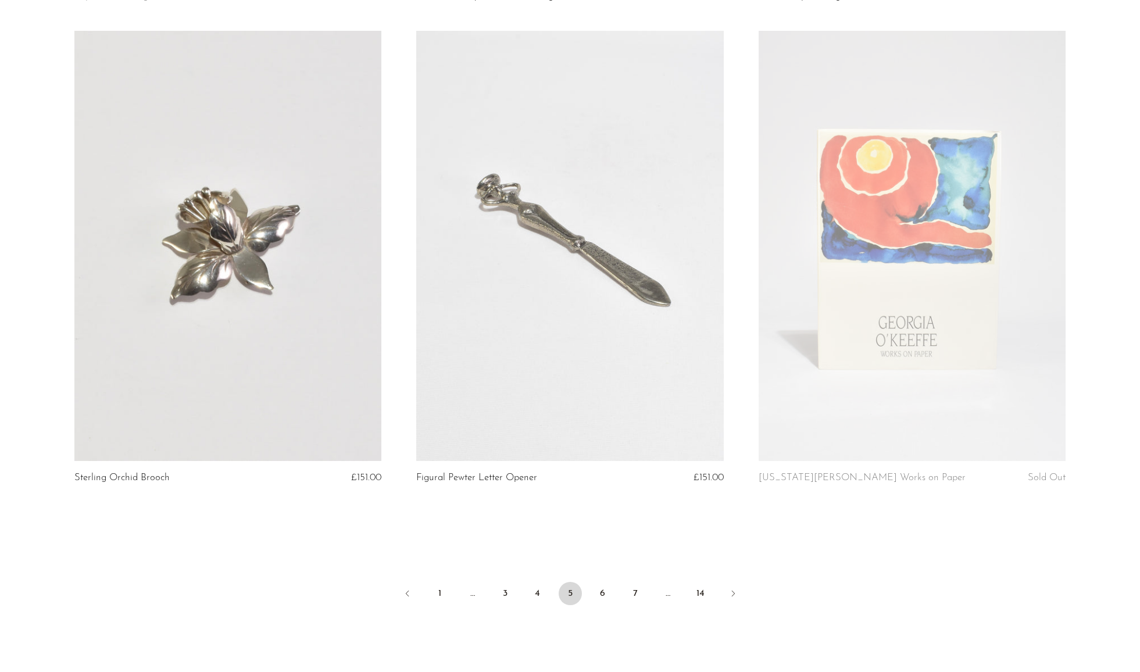
scroll to position [5483, 0]
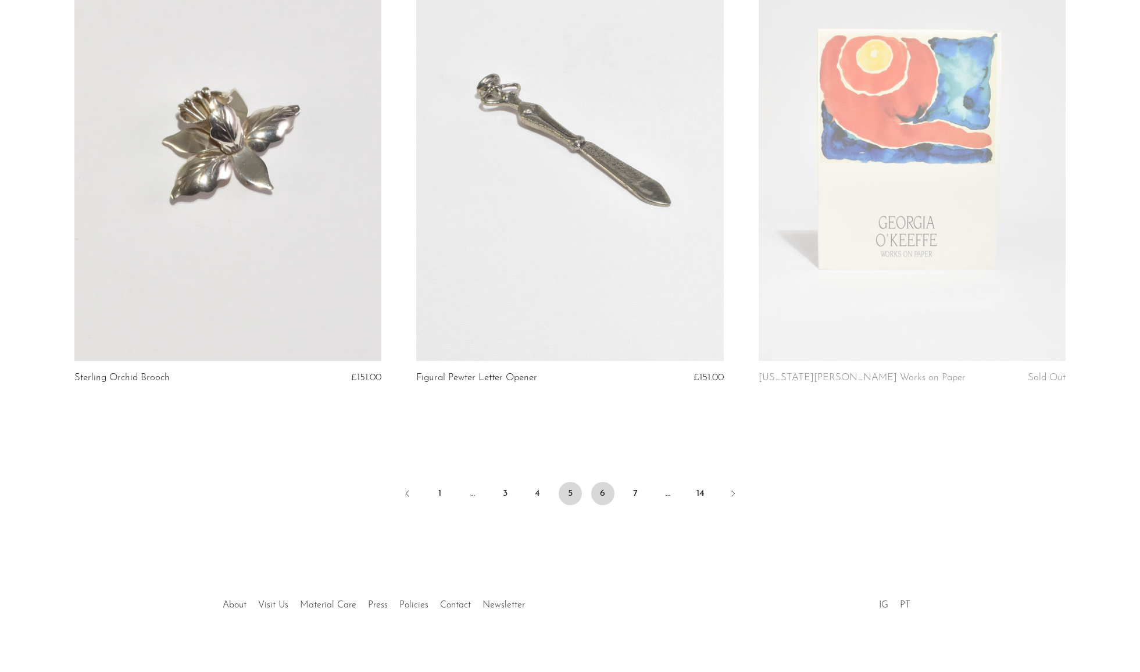
click at [594, 483] on link "6" at bounding box center [602, 493] width 23 height 23
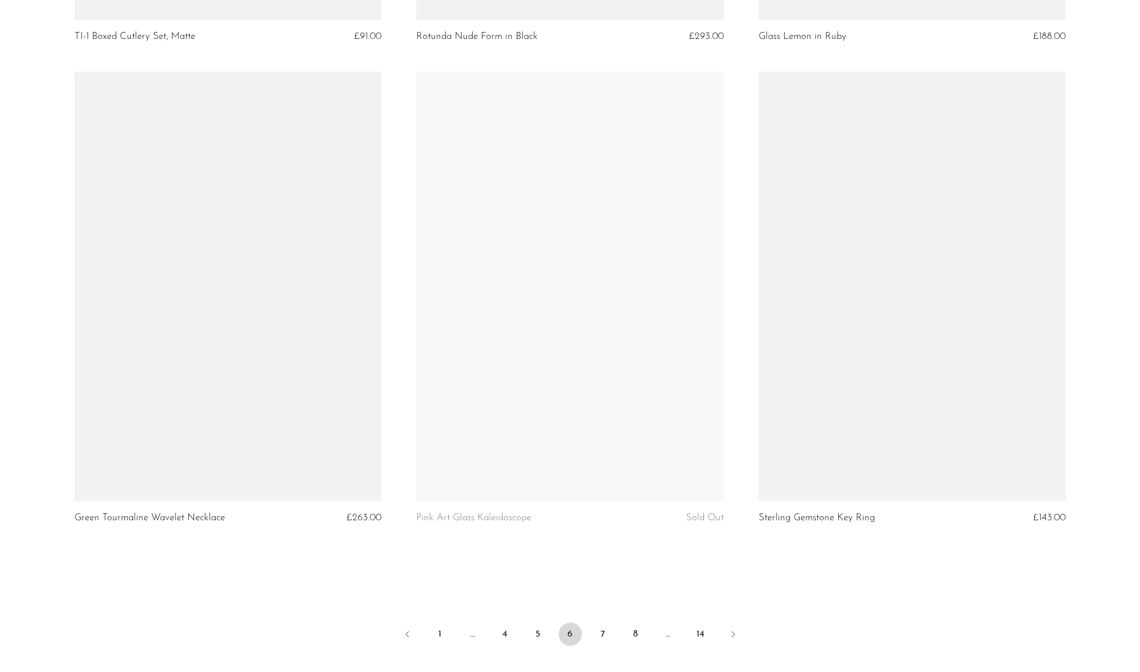
scroll to position [5338, 0]
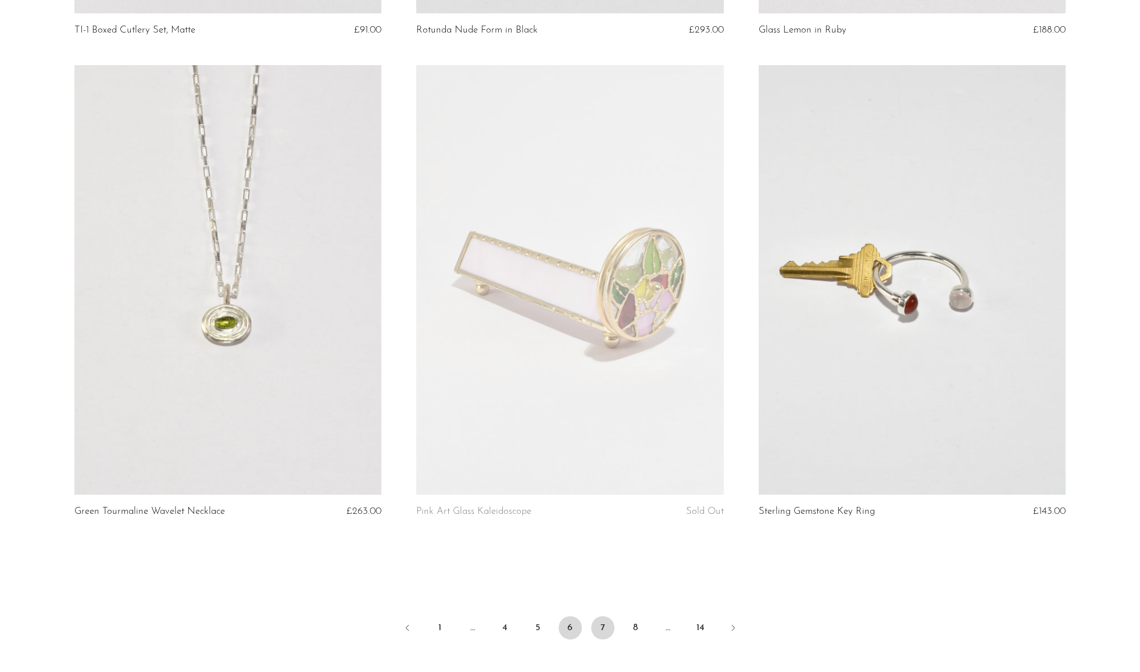
click at [597, 626] on link "7" at bounding box center [602, 627] width 23 height 23
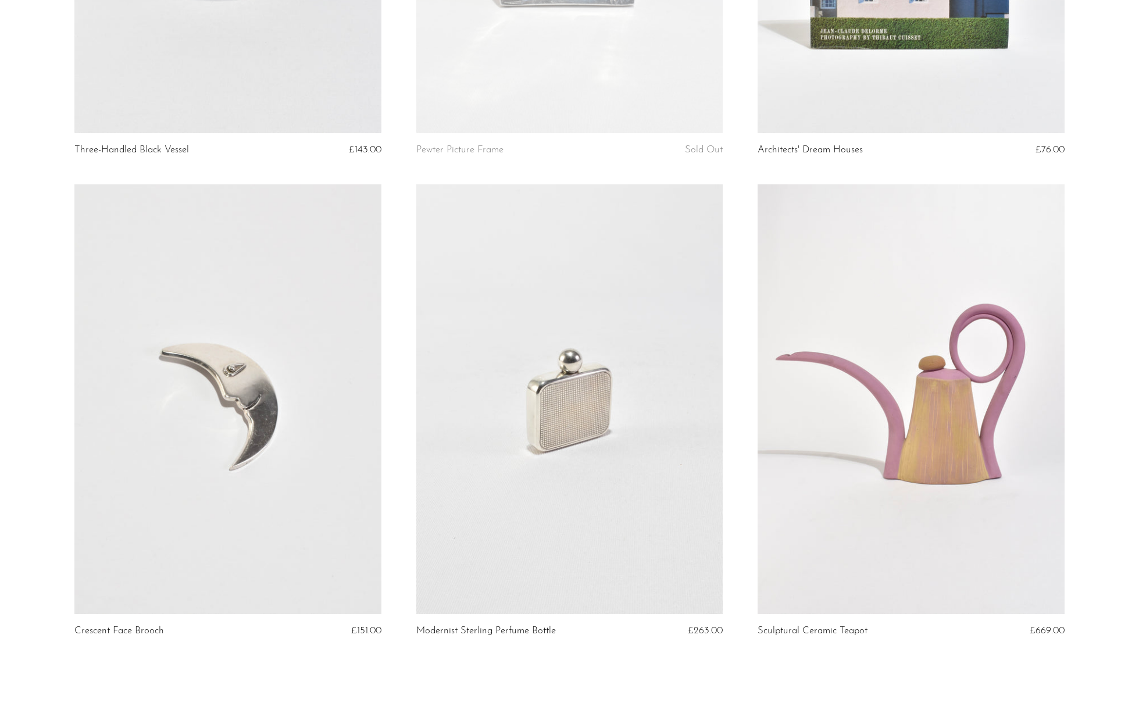
scroll to position [5443, 0]
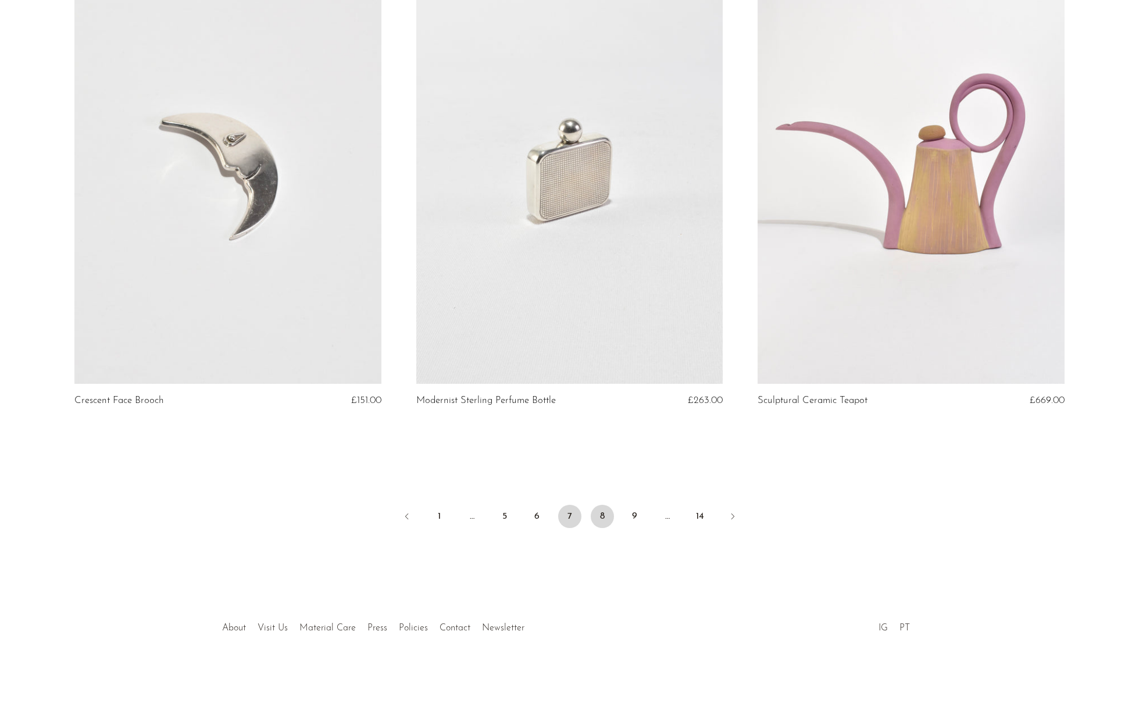
click at [606, 520] on link "8" at bounding box center [602, 516] width 23 height 23
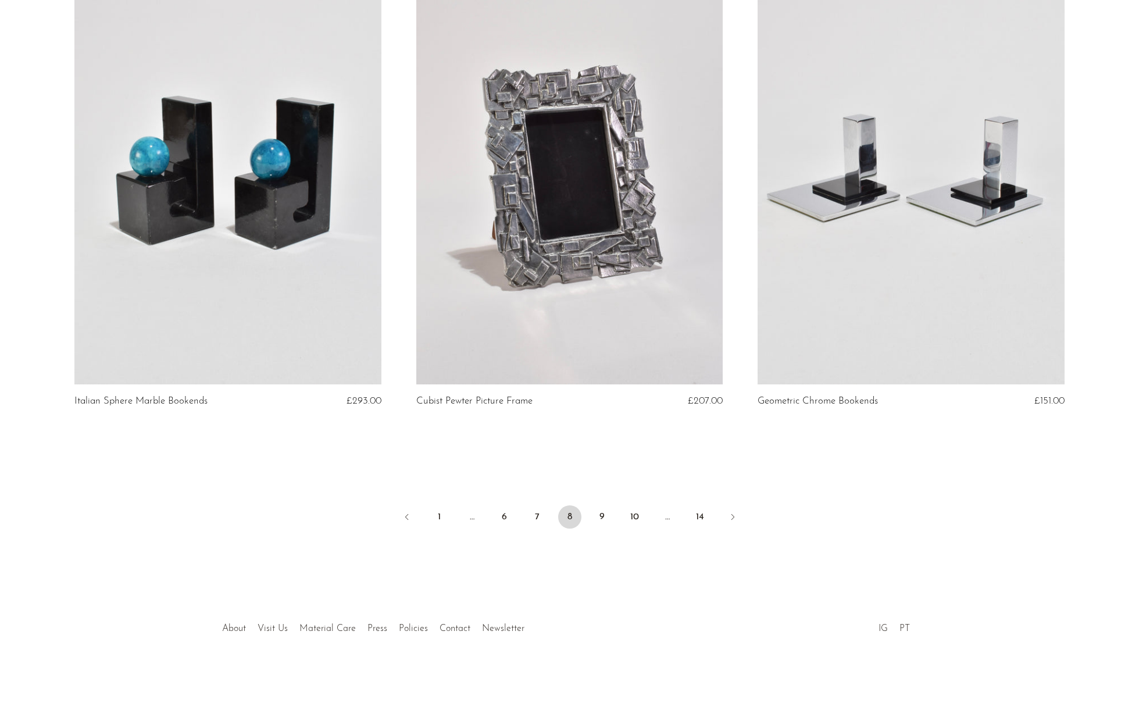
scroll to position [5443, 0]
click at [605, 521] on link "9" at bounding box center [602, 516] width 23 height 23
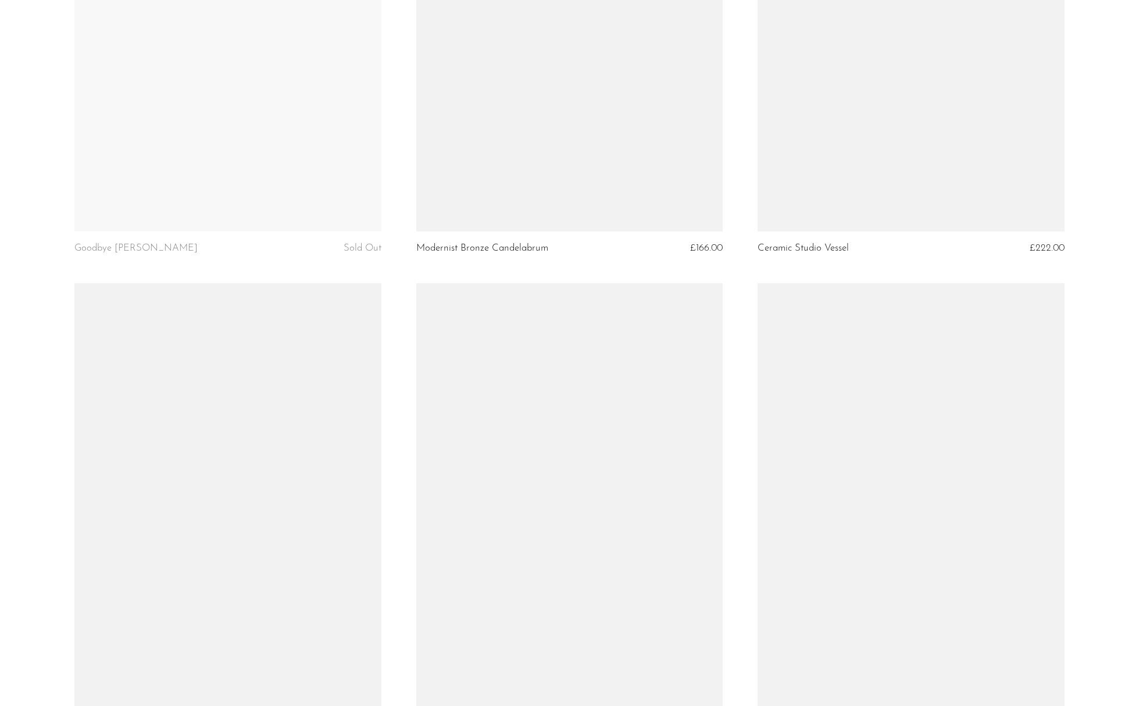
scroll to position [4178, 0]
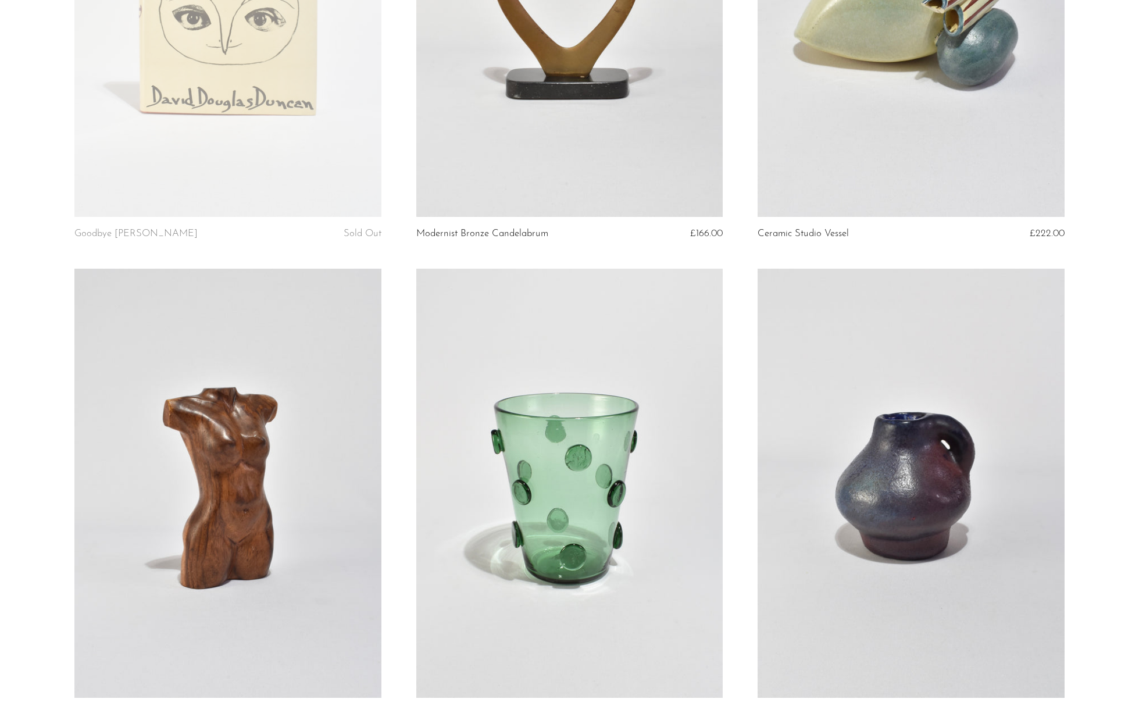
click at [202, 86] on link at bounding box center [227, 2] width 307 height 430
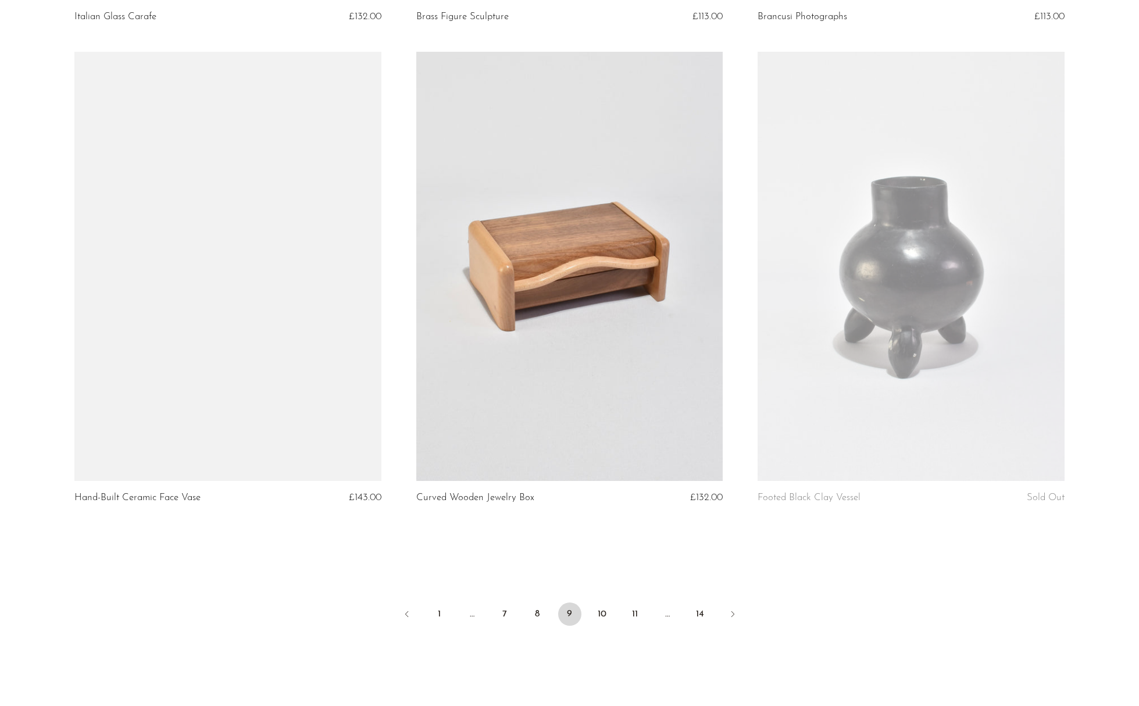
scroll to position [5431, 0]
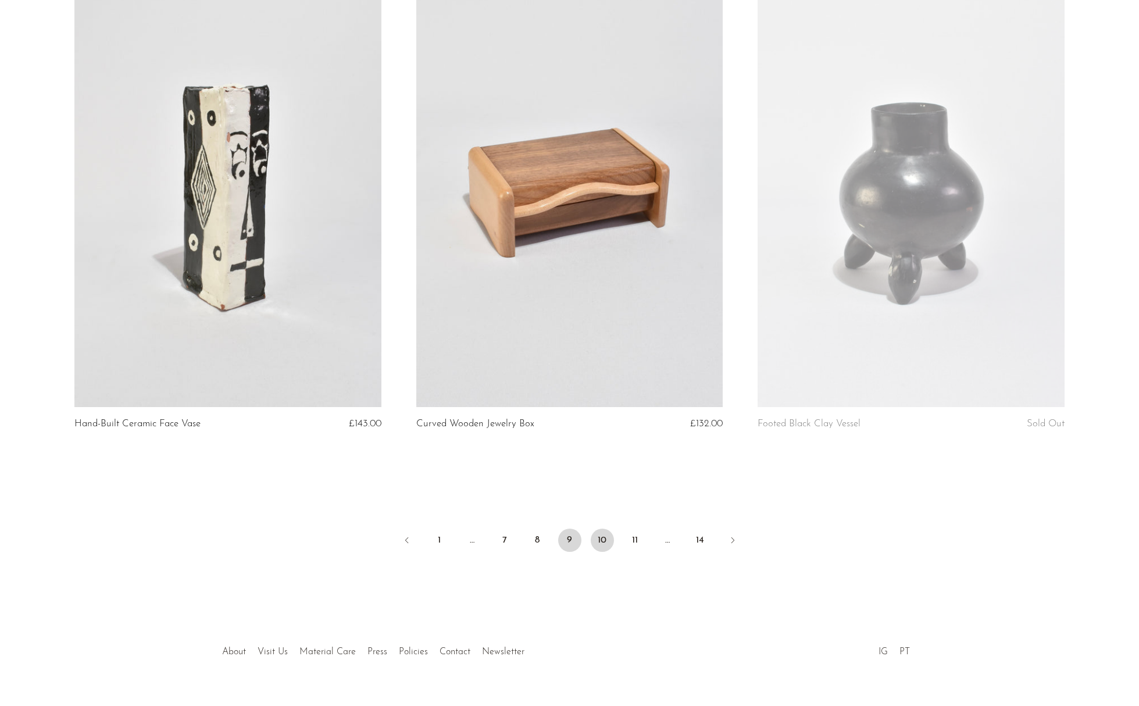
click at [604, 536] on link "10" at bounding box center [602, 540] width 23 height 23
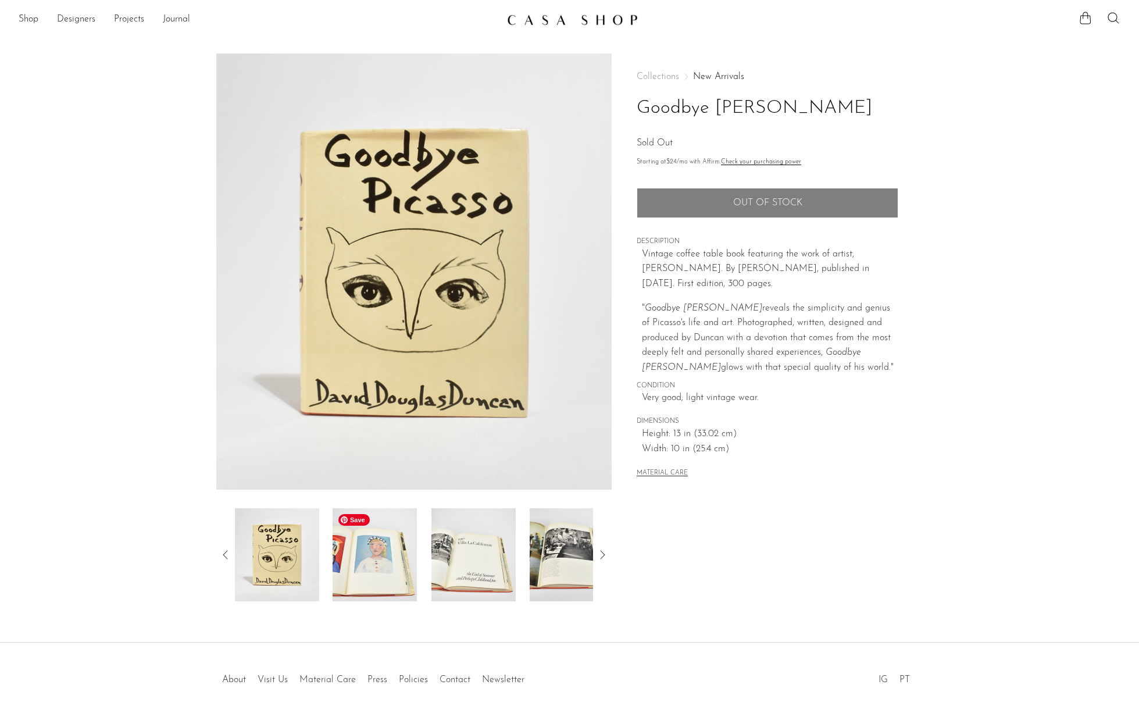
click at [383, 542] on img at bounding box center [375, 554] width 84 height 93
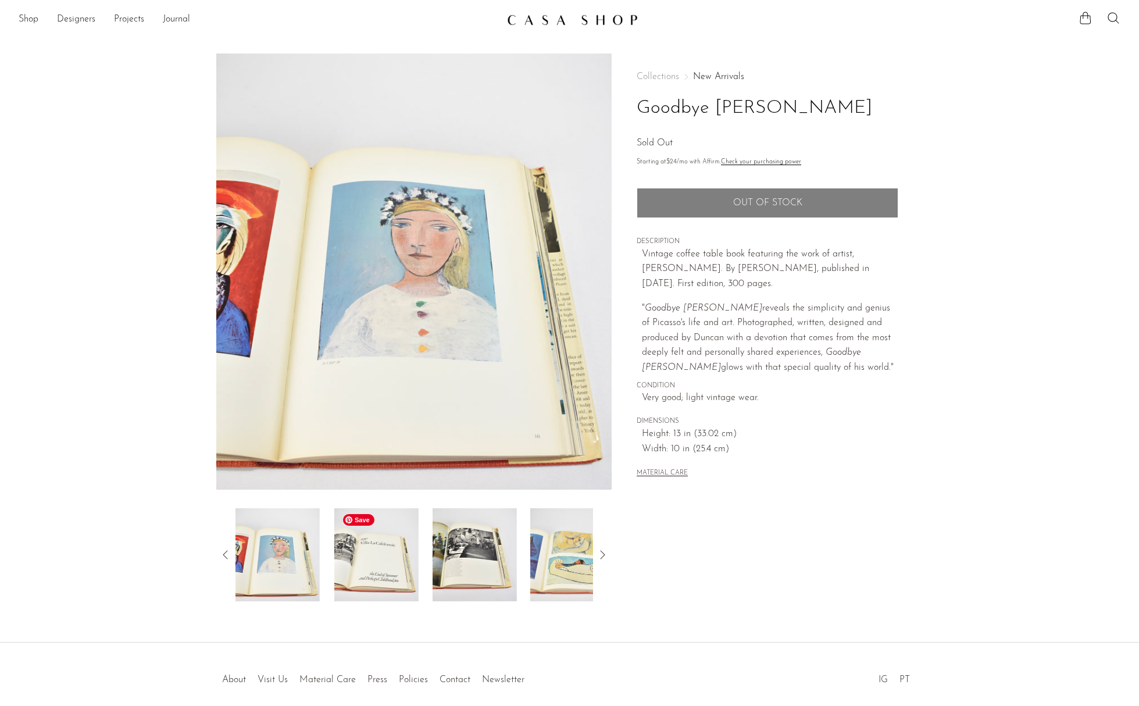
click at [393, 569] on img at bounding box center [376, 554] width 84 height 93
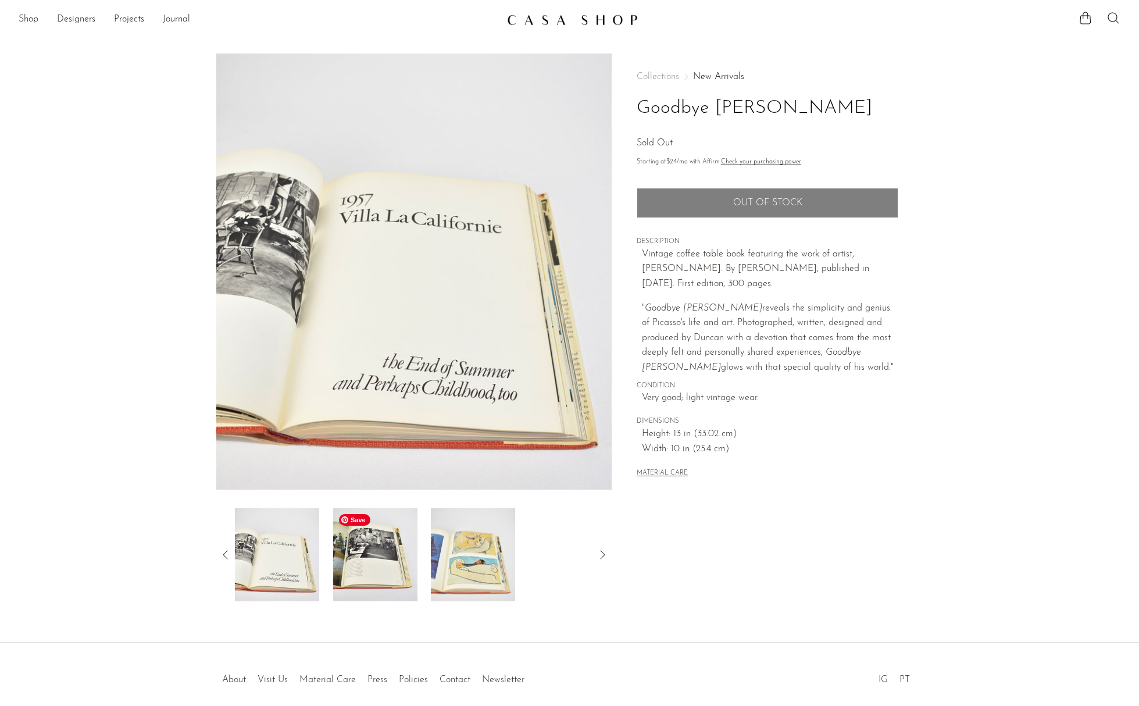
click at [393, 569] on img at bounding box center [375, 554] width 84 height 93
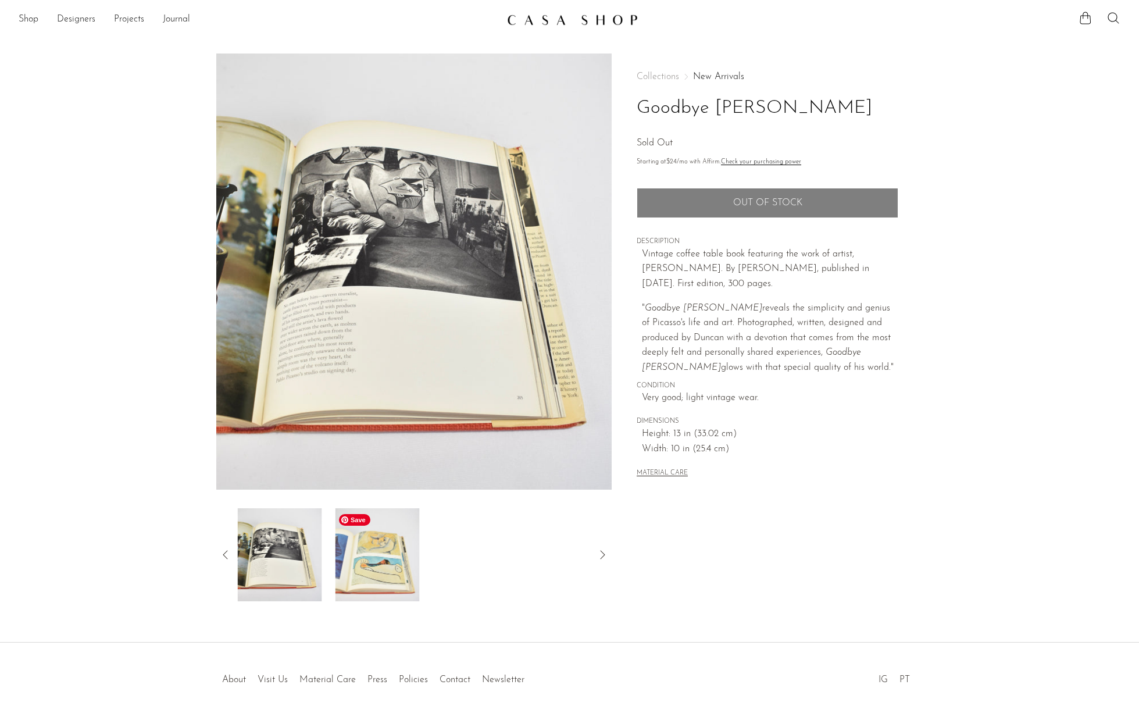
click at [393, 569] on img at bounding box center [378, 554] width 84 height 93
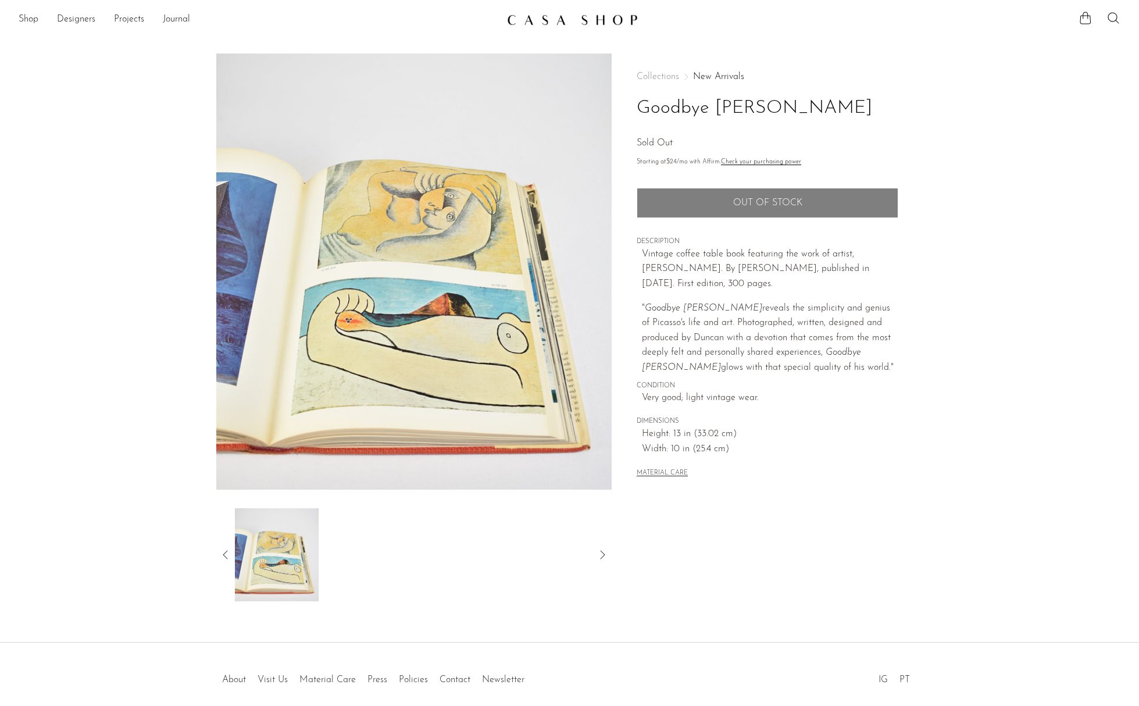
click at [223, 556] on icon at bounding box center [226, 555] width 14 height 14
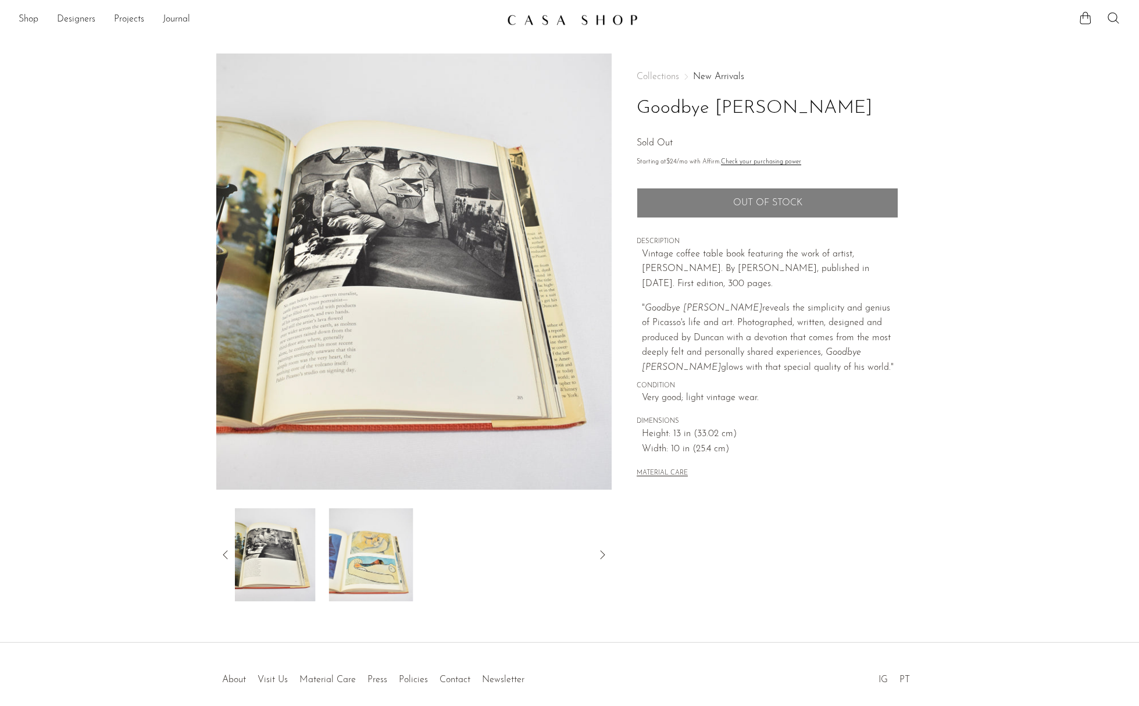
click at [223, 556] on icon at bounding box center [226, 555] width 14 height 14
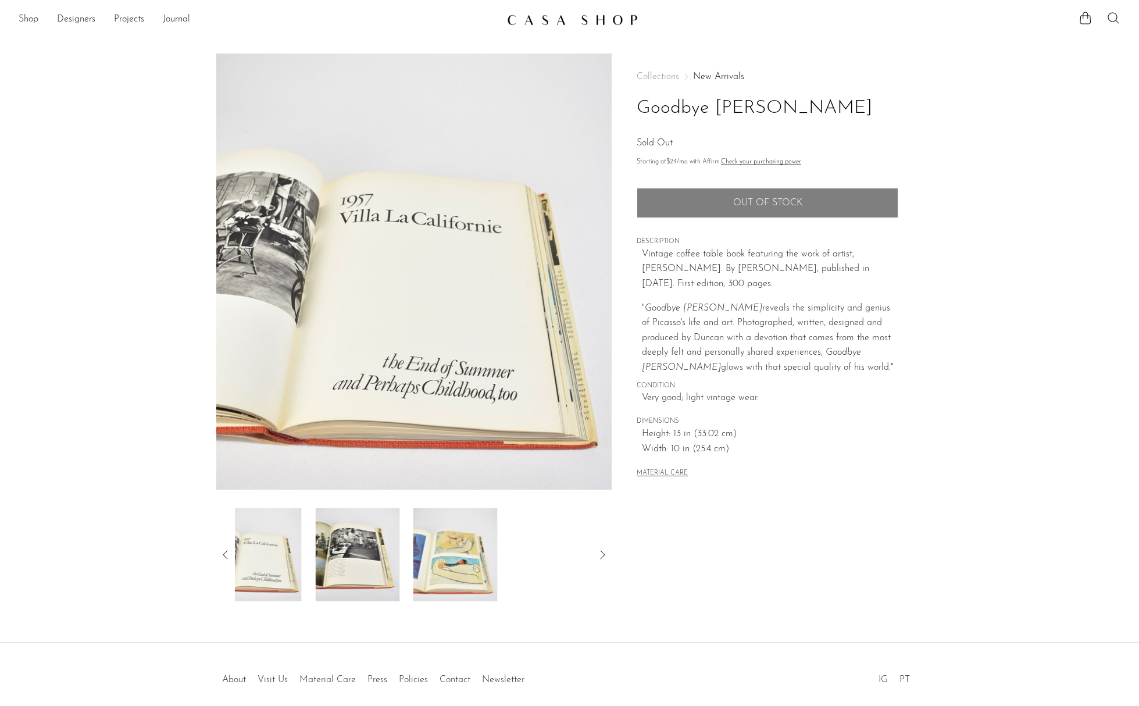
click at [223, 556] on icon at bounding box center [226, 555] width 14 height 14
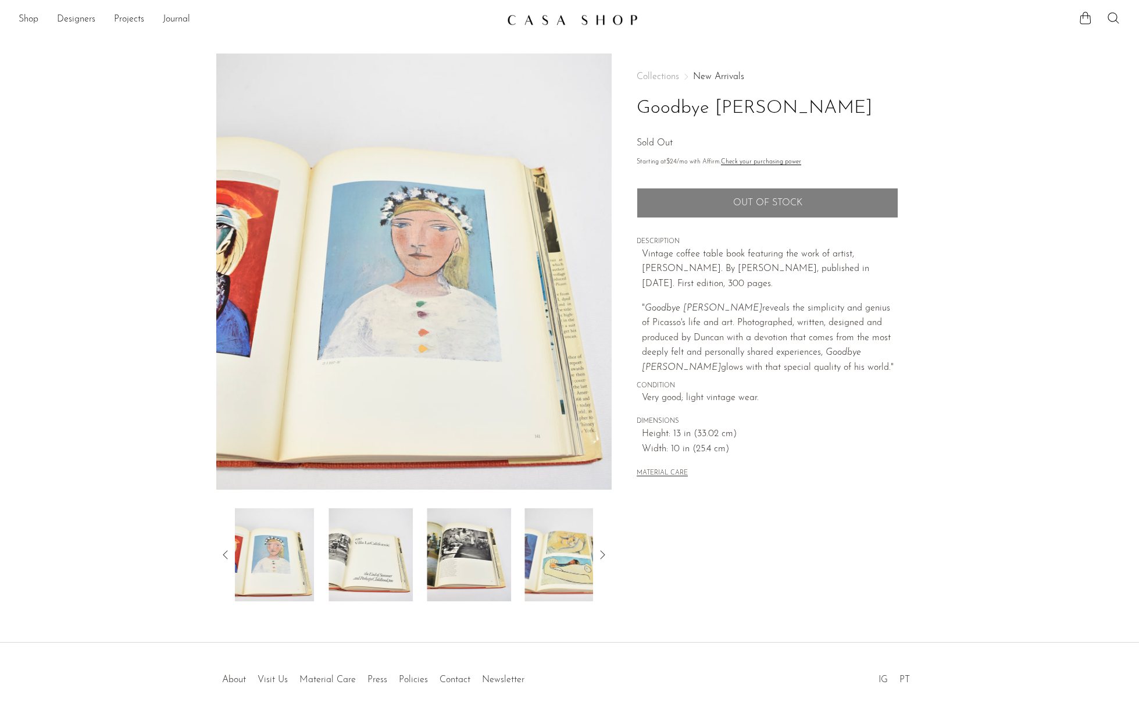
click at [223, 556] on icon at bounding box center [226, 555] width 14 height 14
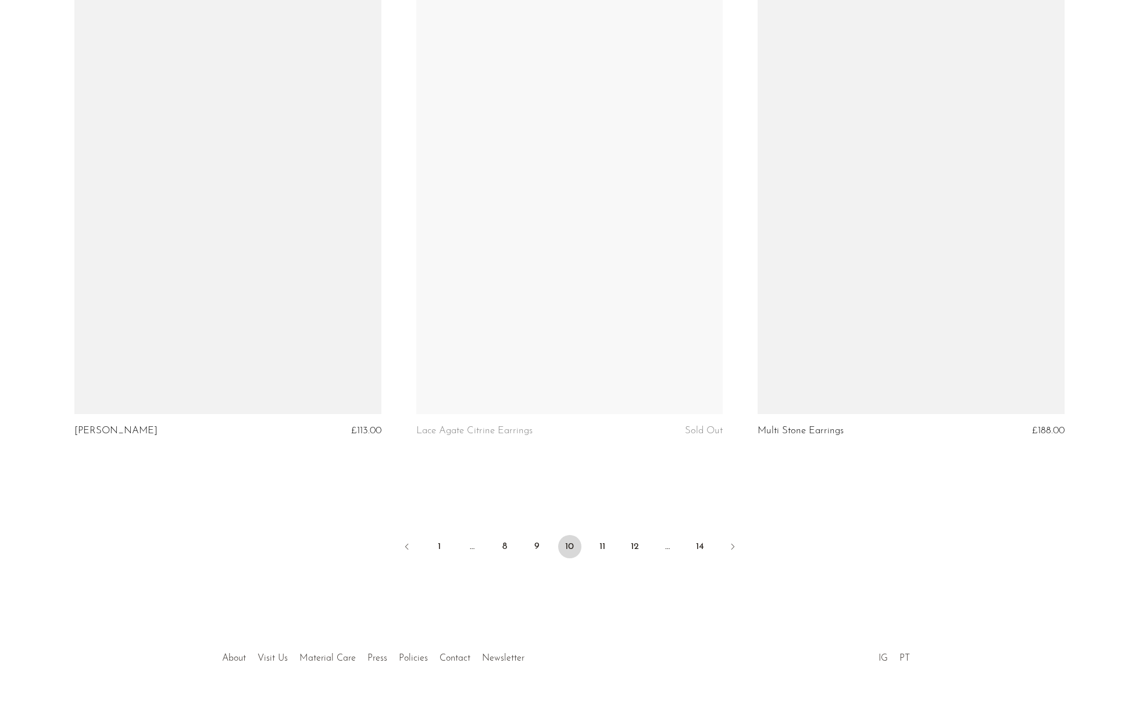
scroll to position [5443, 0]
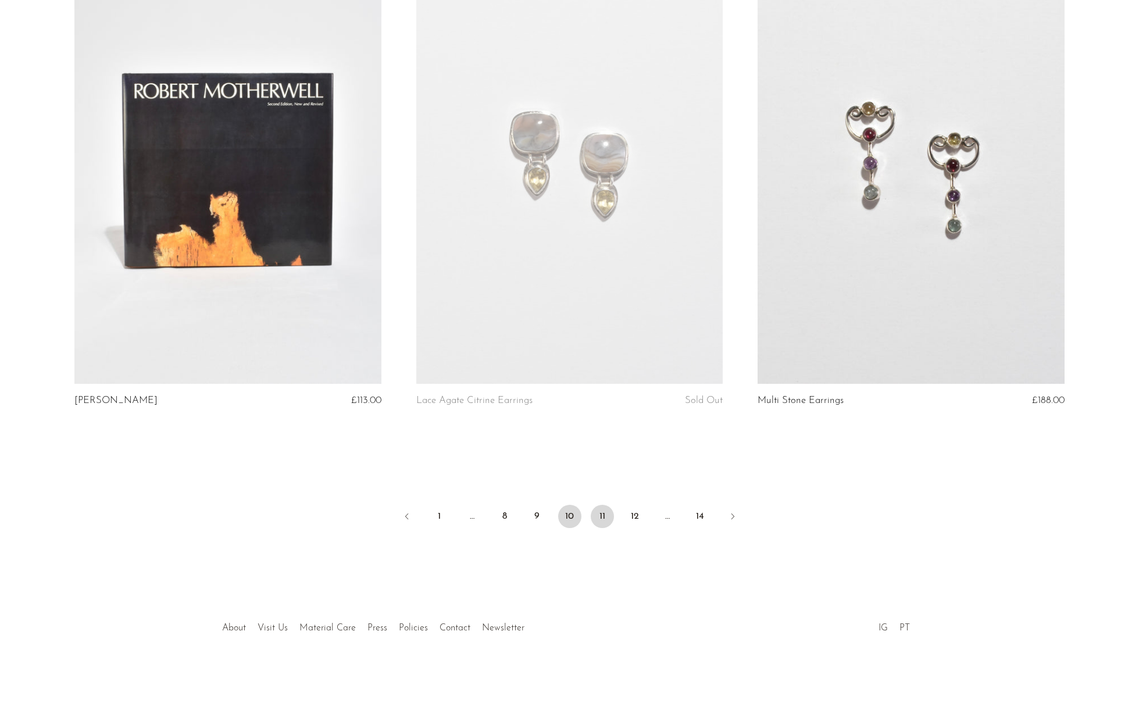
click at [609, 519] on link "11" at bounding box center [602, 516] width 23 height 23
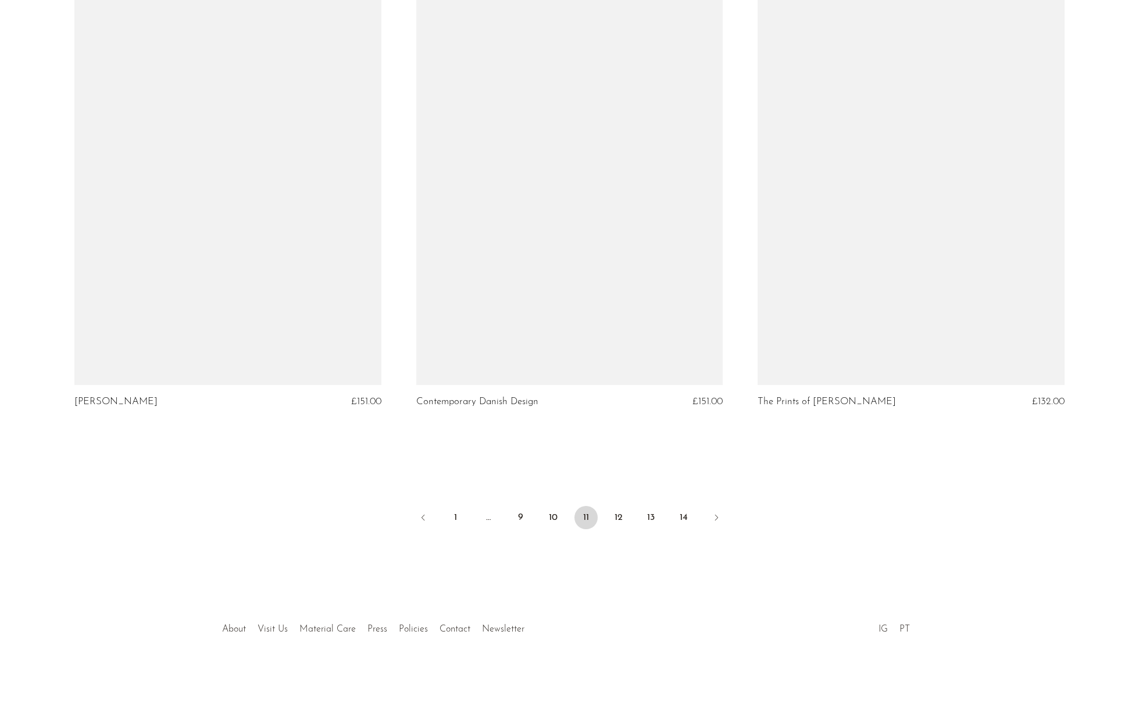
scroll to position [5443, 0]
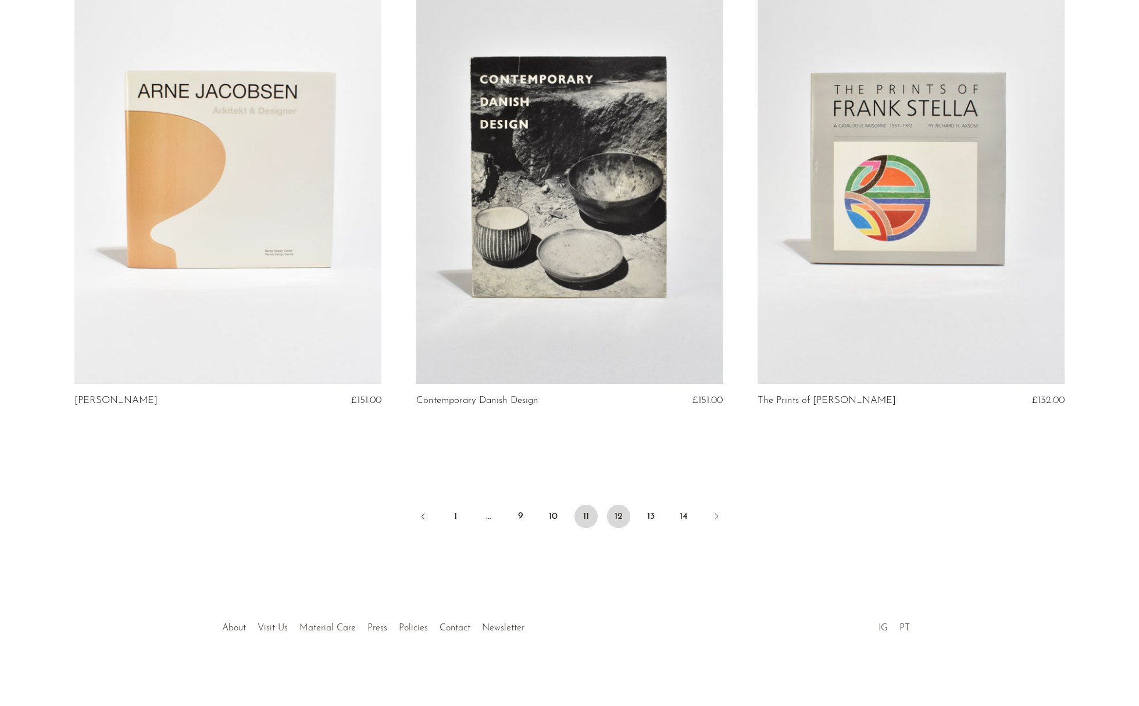
click at [618, 515] on link "12" at bounding box center [618, 516] width 23 height 23
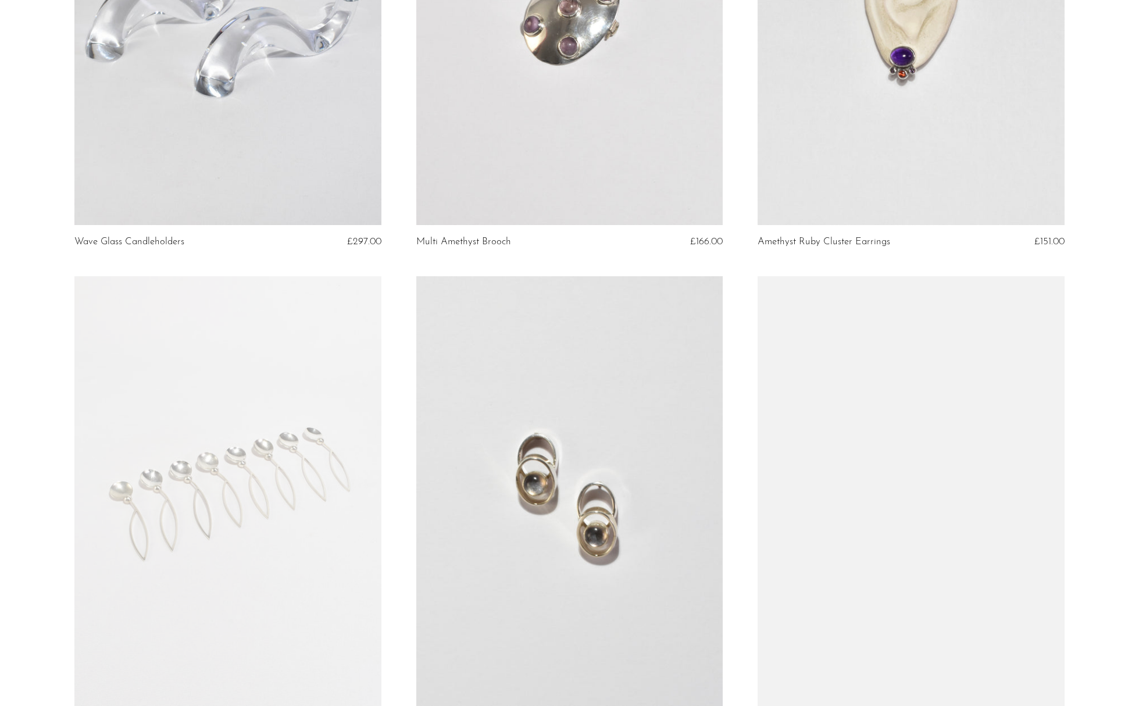
scroll to position [797, 0]
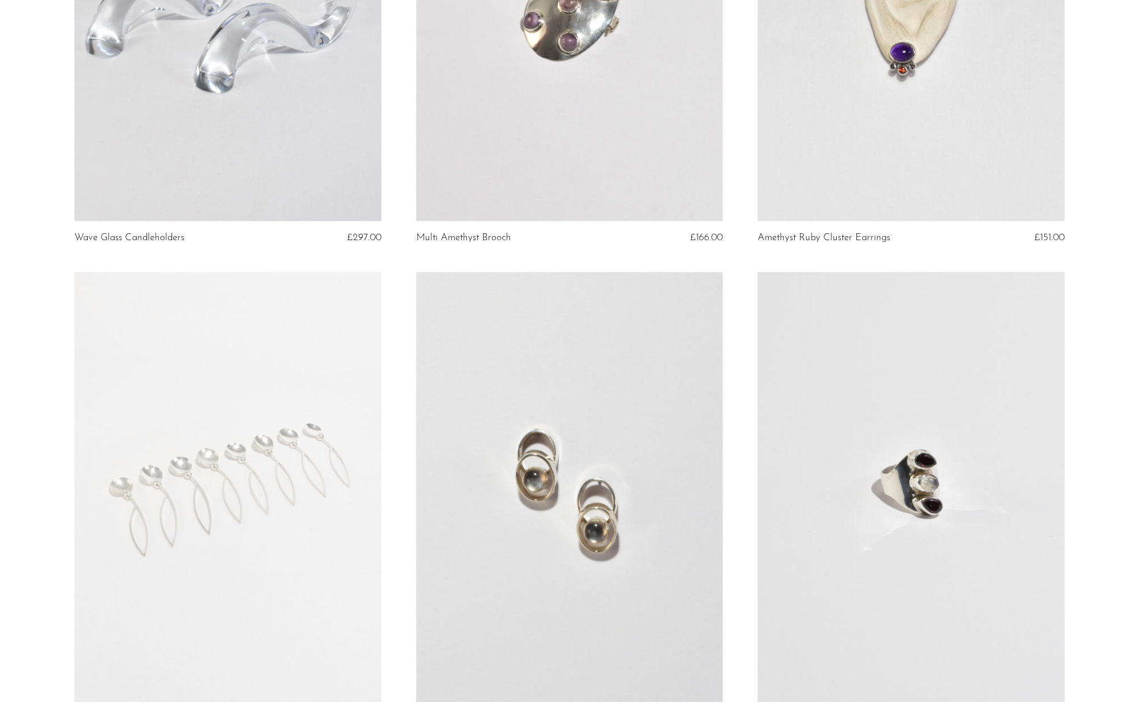
click at [914, 63] on link at bounding box center [911, 6] width 307 height 430
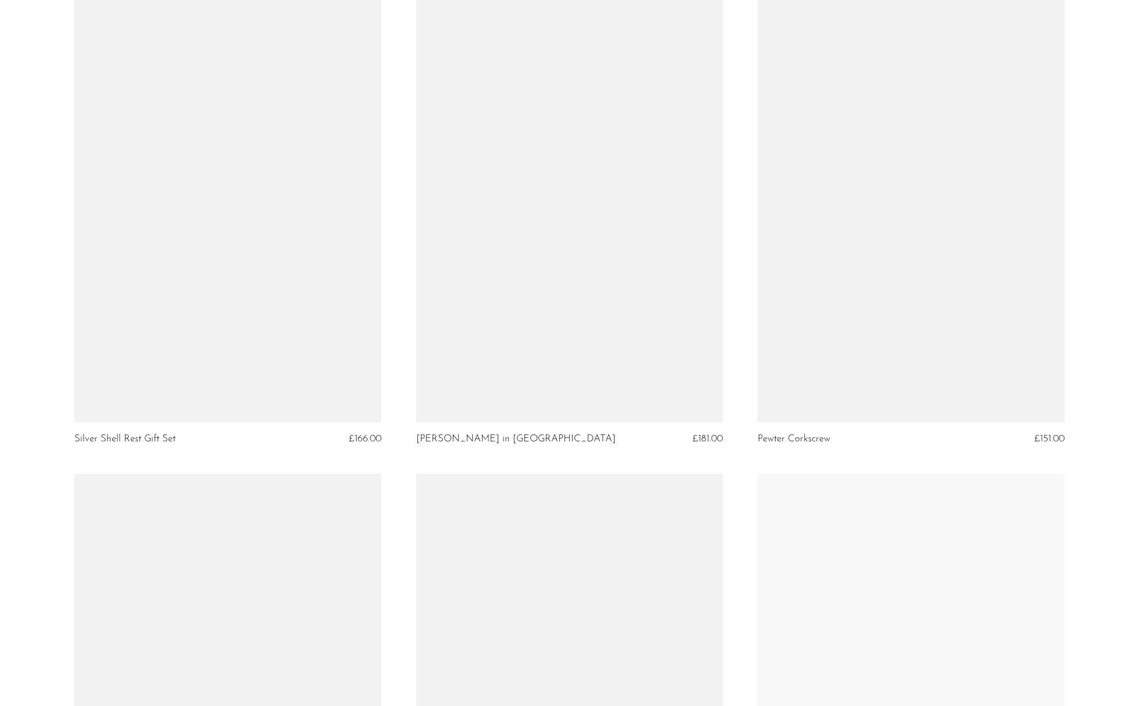
scroll to position [4948, 0]
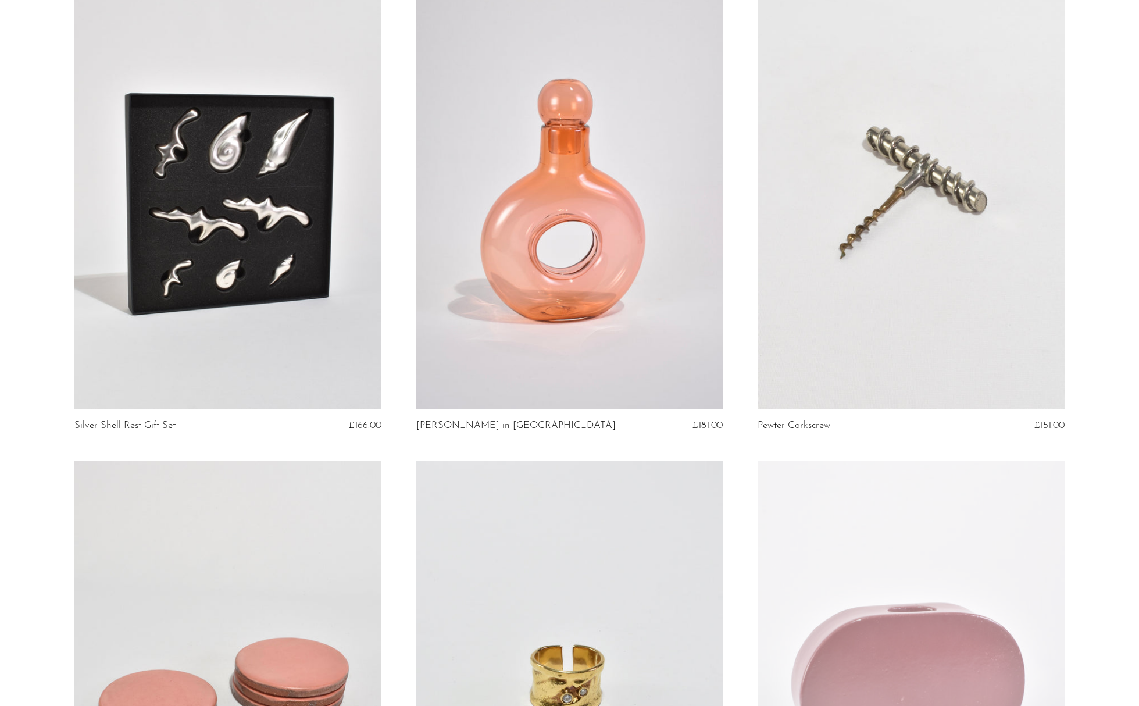
click at [204, 201] on link at bounding box center [227, 195] width 307 height 430
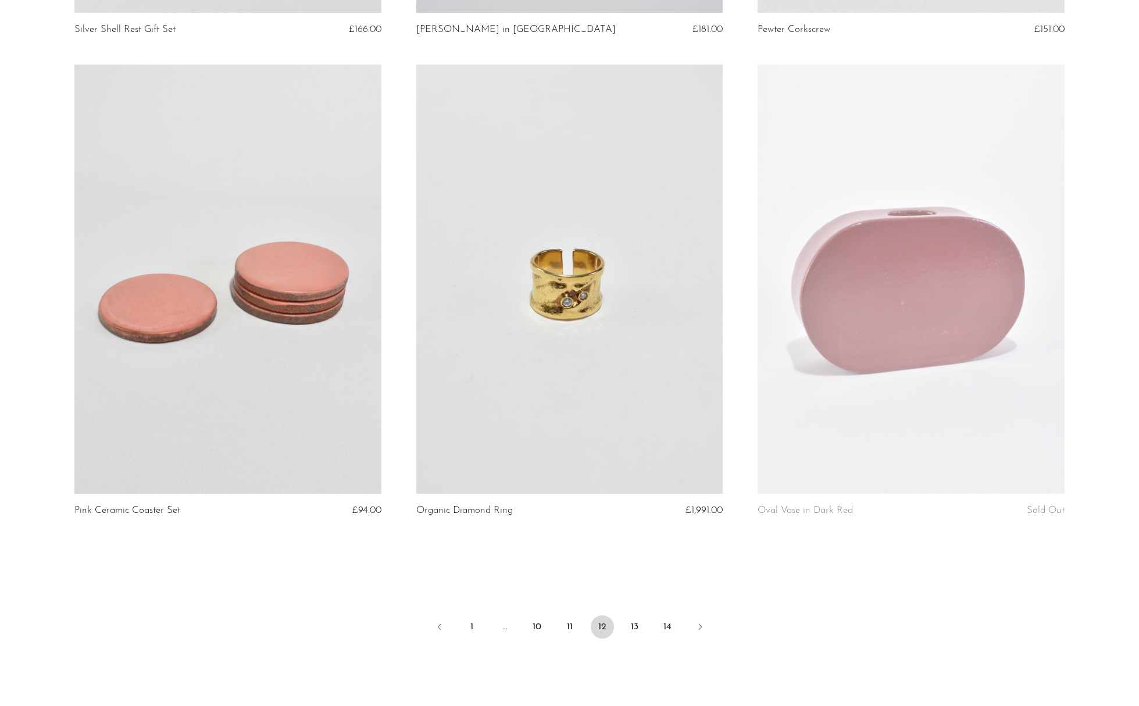
scroll to position [5369, 0]
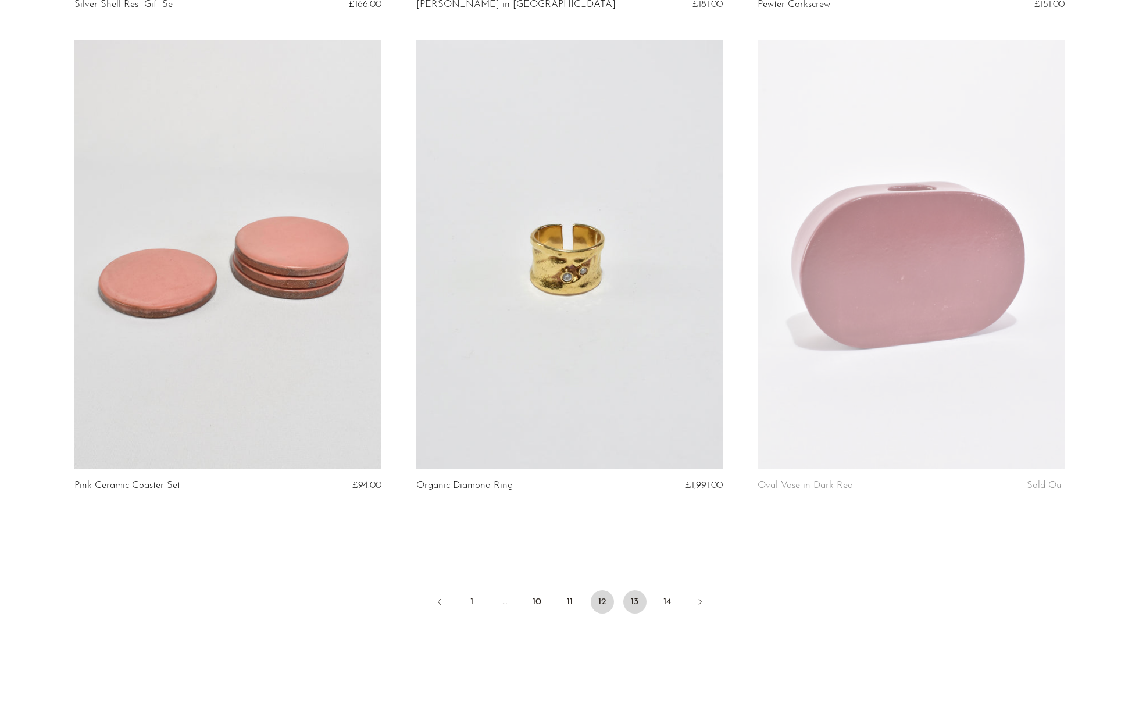
click at [637, 602] on link "13" at bounding box center [634, 601] width 23 height 23
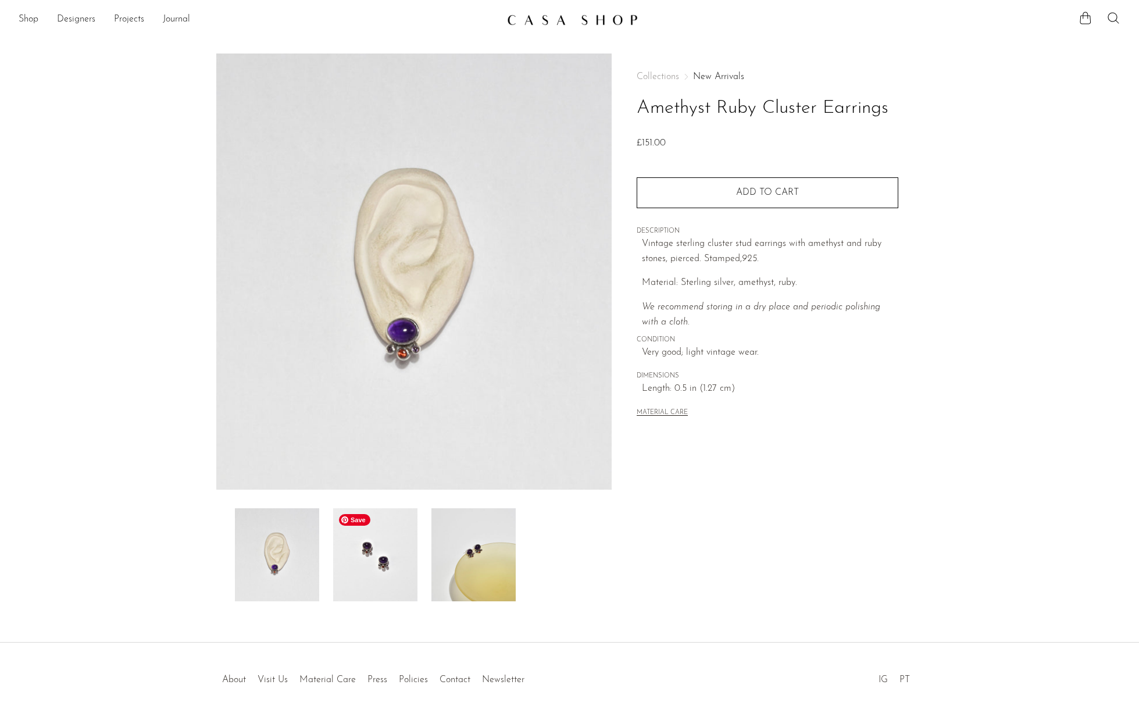
click at [384, 541] on img at bounding box center [375, 554] width 84 height 93
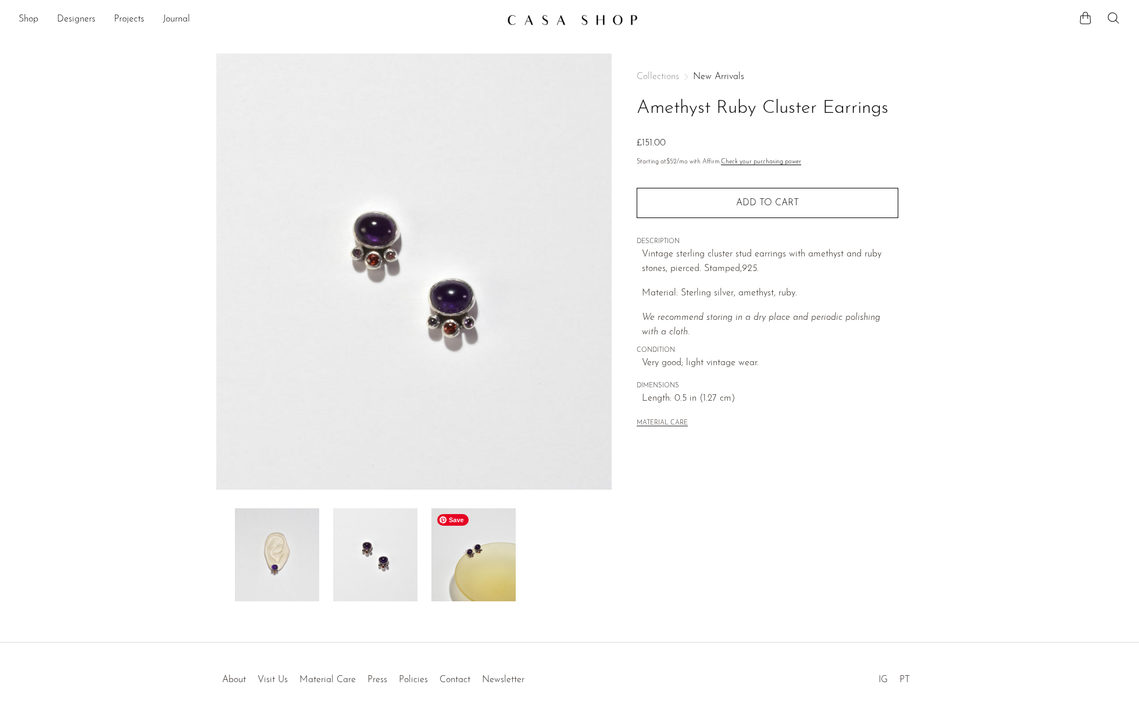
click at [480, 574] on img at bounding box center [473, 554] width 84 height 93
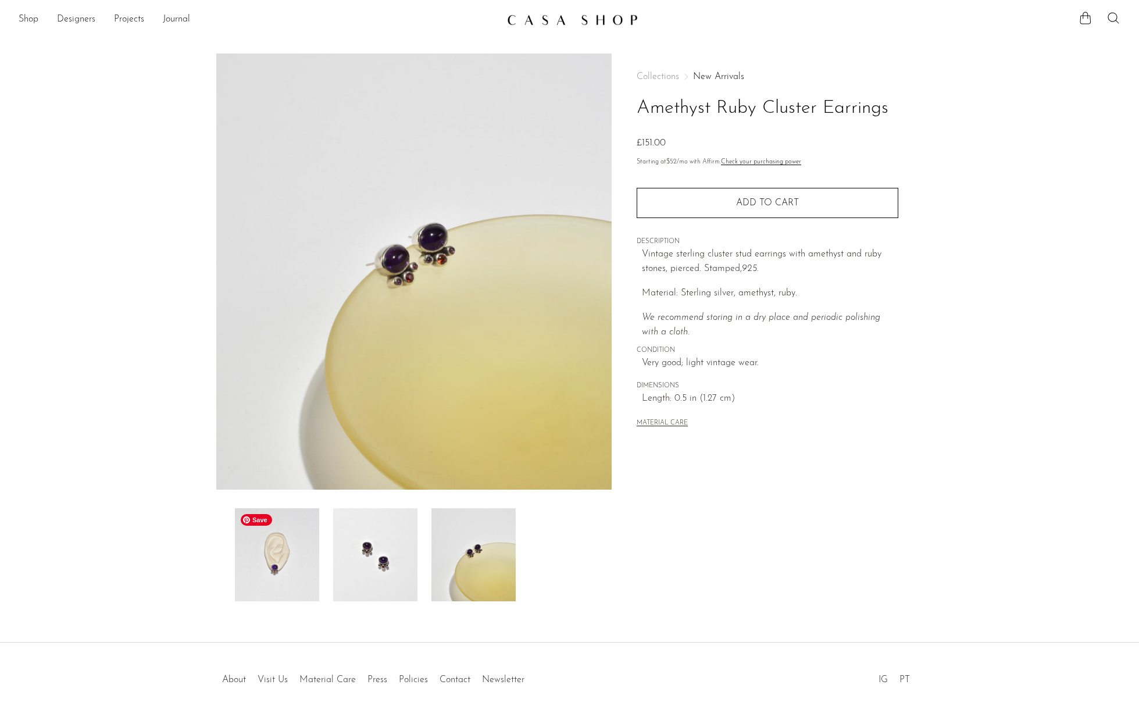
click at [272, 586] on img at bounding box center [277, 554] width 84 height 93
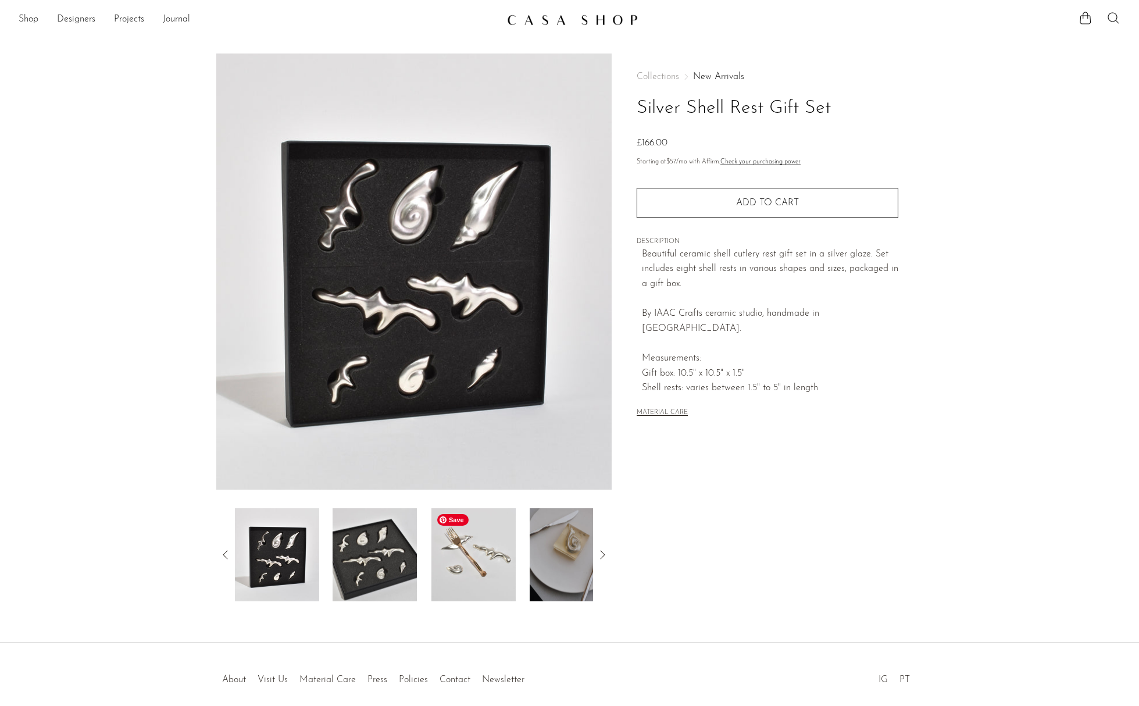
click at [474, 579] on img at bounding box center [473, 554] width 84 height 93
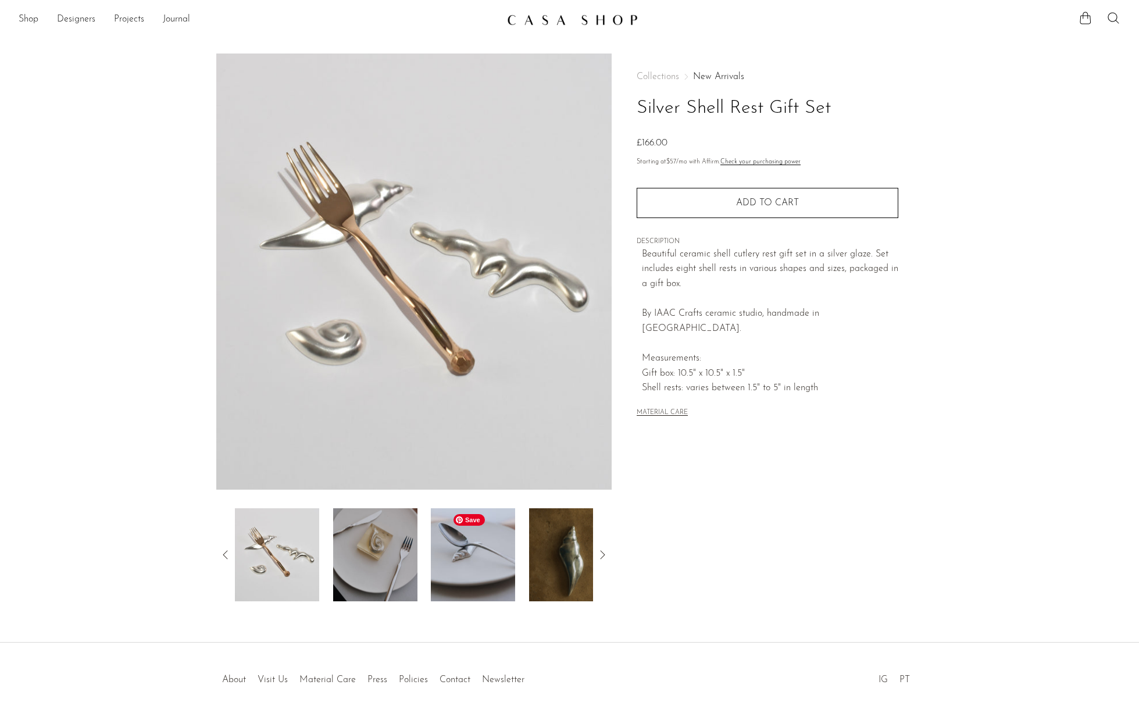
click at [473, 558] on img at bounding box center [473, 554] width 84 height 93
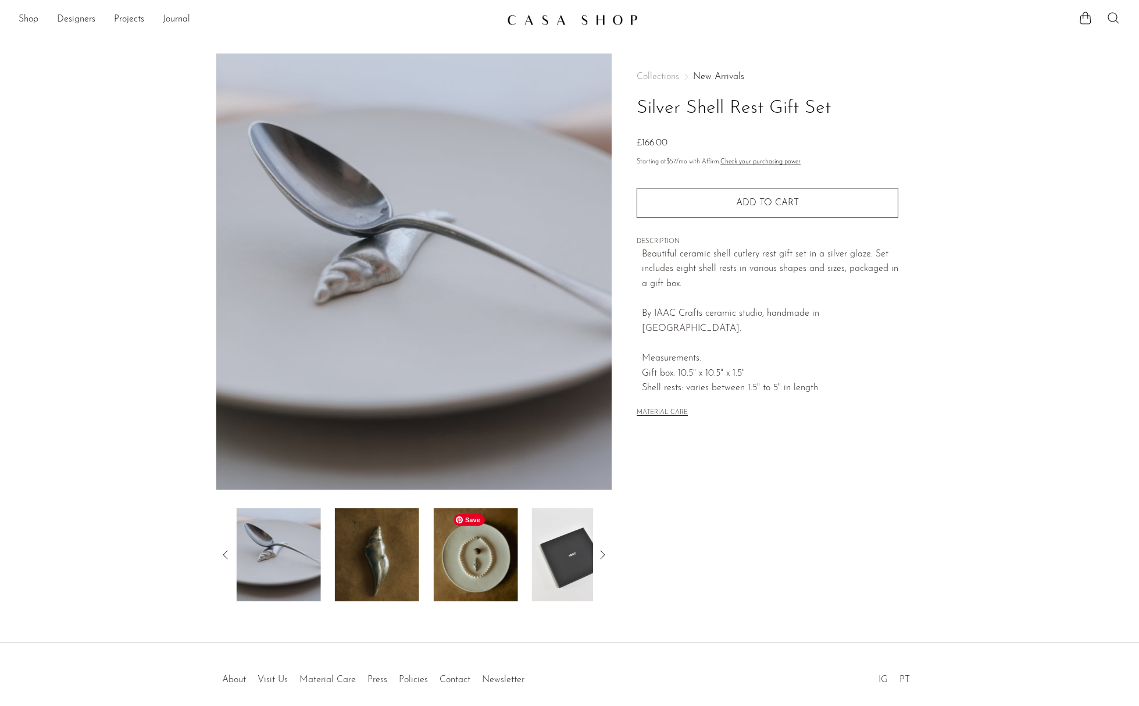
click at [473, 558] on img at bounding box center [475, 554] width 84 height 93
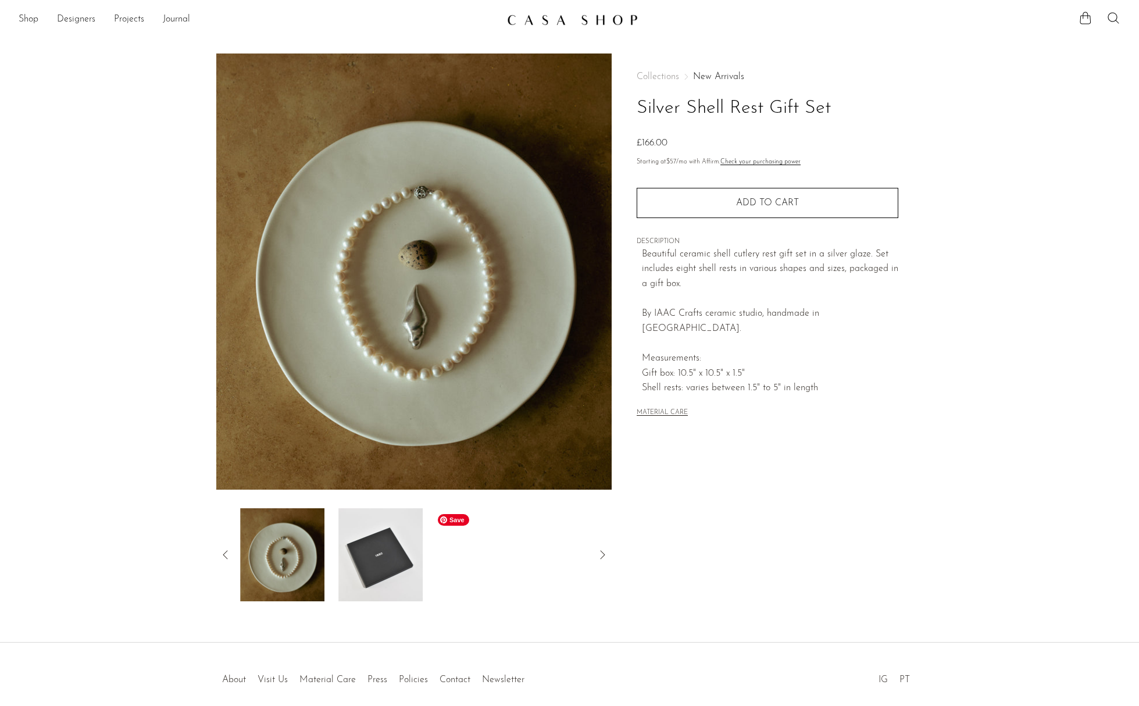
click at [473, 558] on div at bounding box center [414, 554] width 359 height 93
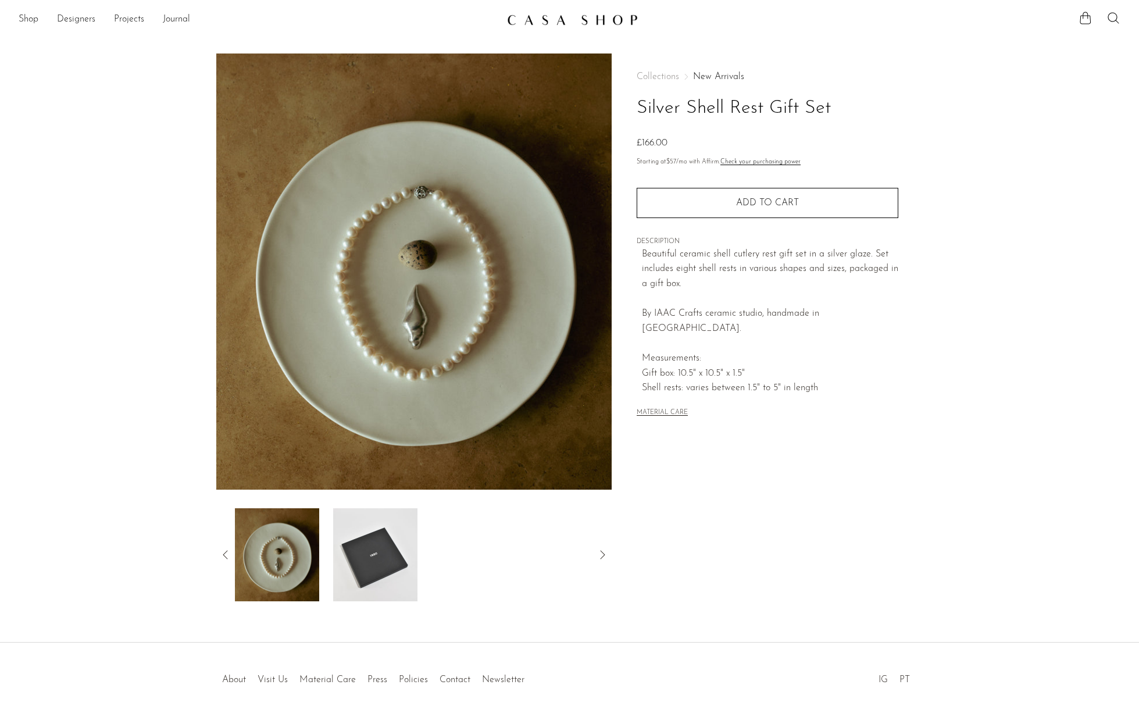
click at [226, 544] on div at bounding box center [414, 554] width 396 height 93
click at [224, 559] on icon at bounding box center [226, 555] width 14 height 14
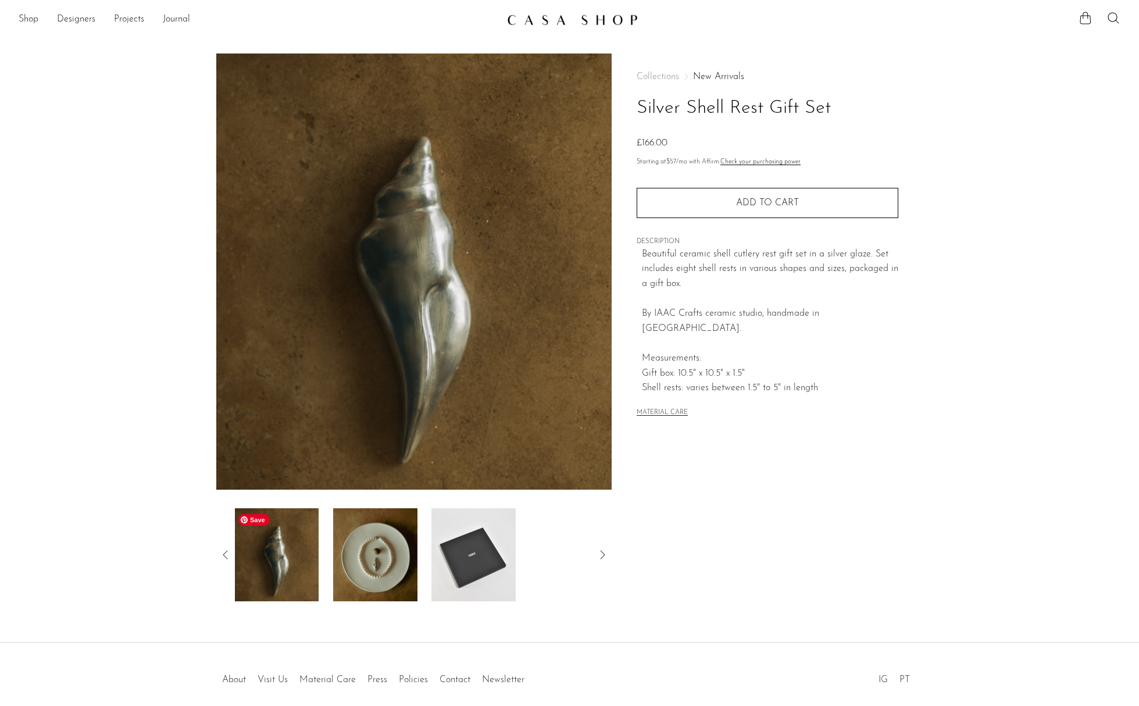
click at [225, 552] on icon at bounding box center [226, 555] width 14 height 14
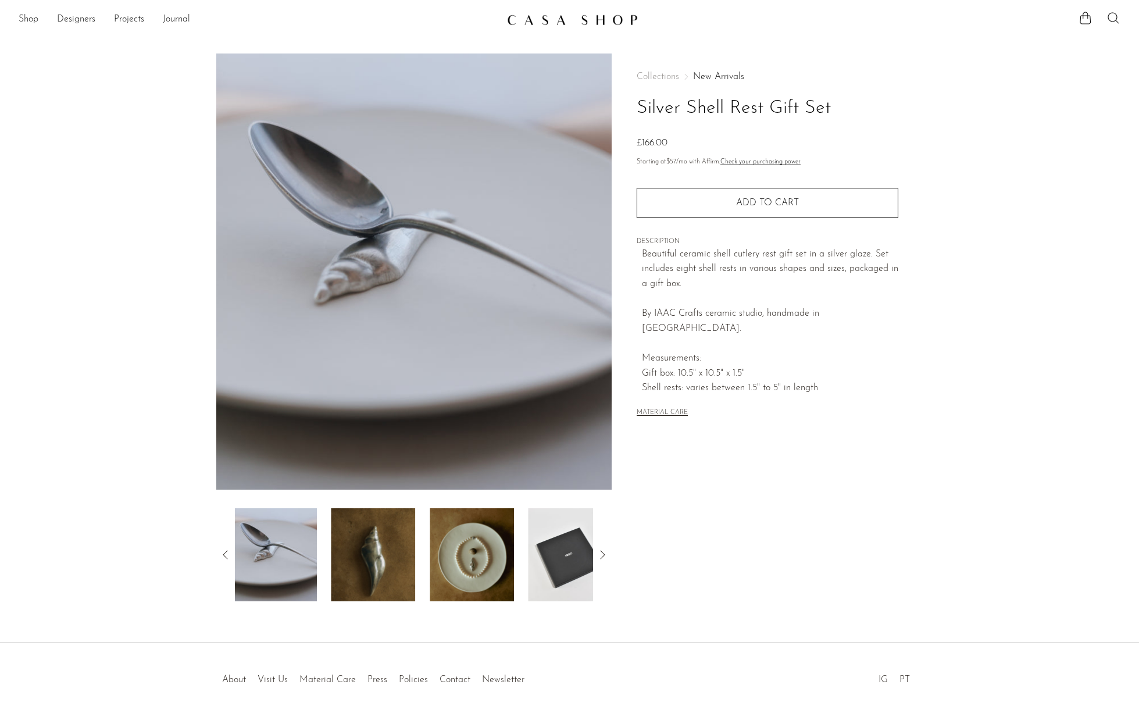
click at [225, 552] on icon at bounding box center [226, 555] width 14 height 14
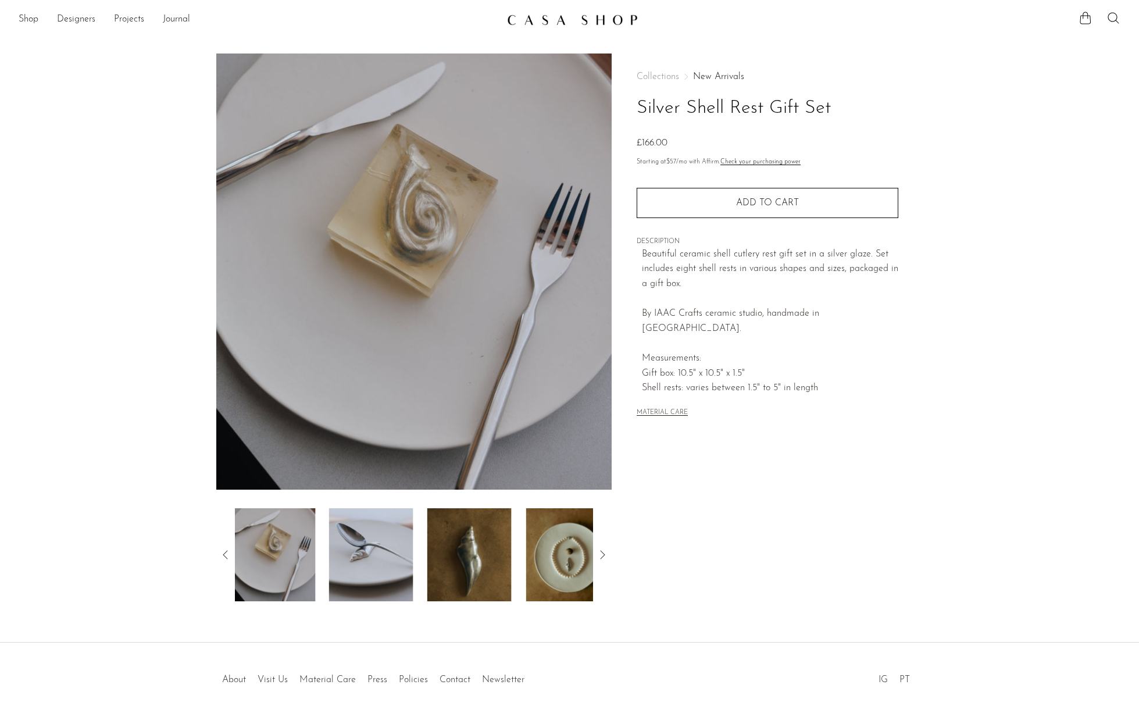
click at [225, 552] on icon at bounding box center [226, 555] width 14 height 14
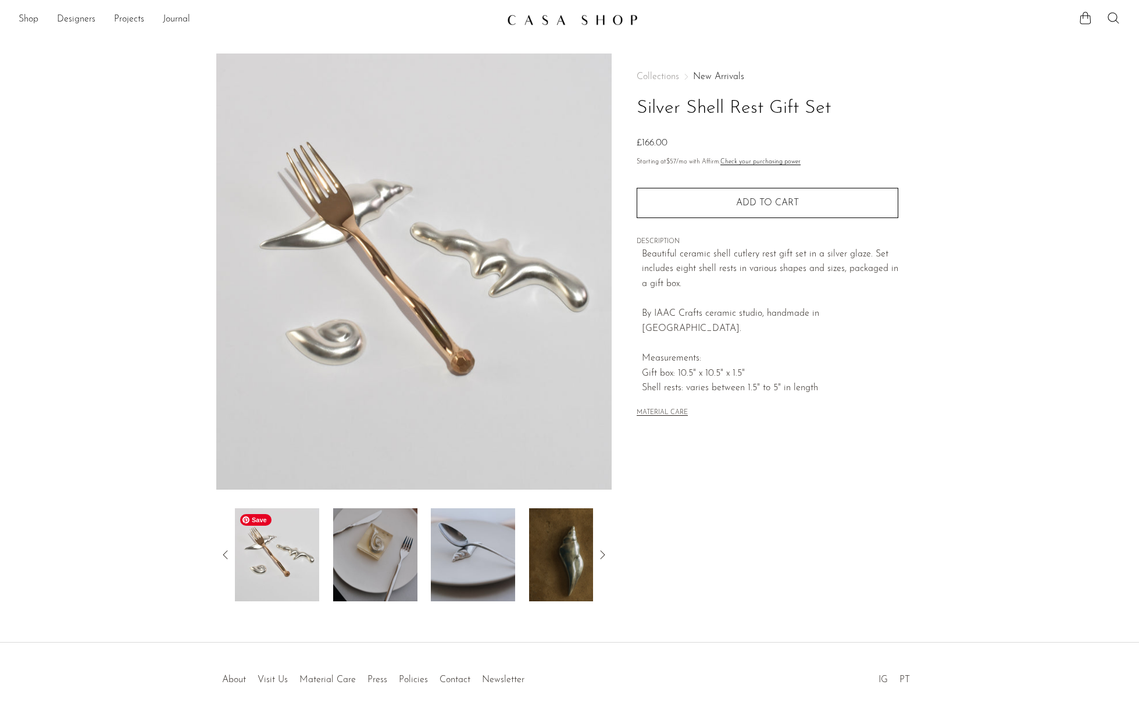
click at [244, 558] on img at bounding box center [276, 554] width 84 height 93
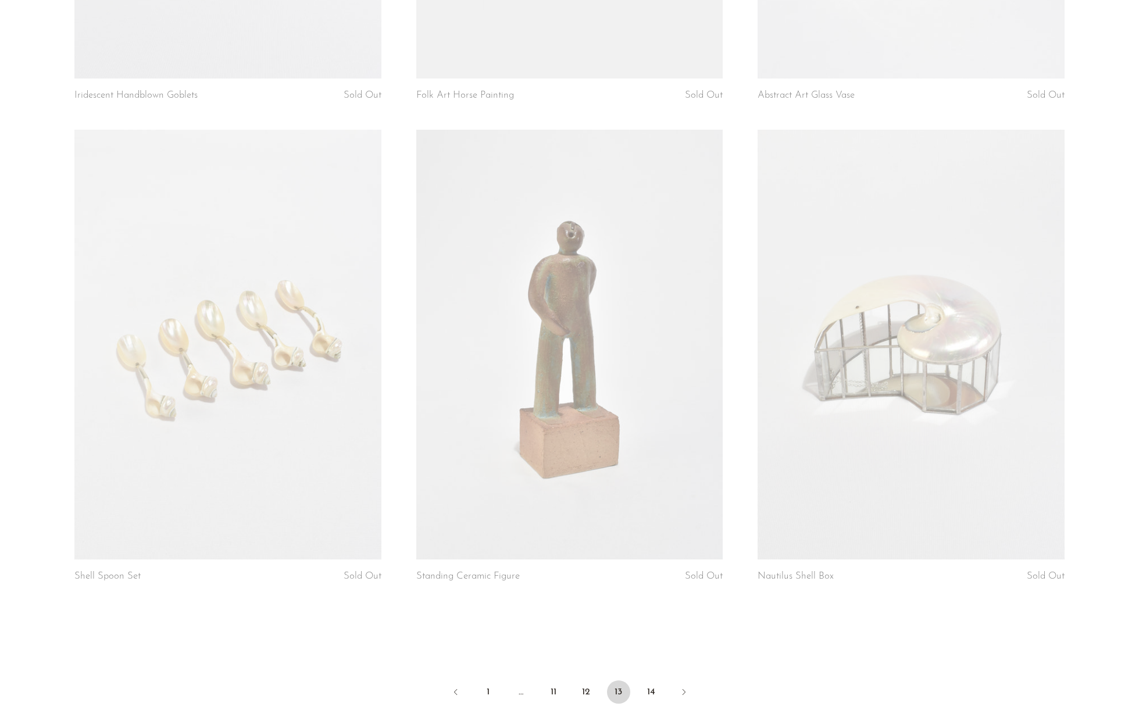
scroll to position [5443, 0]
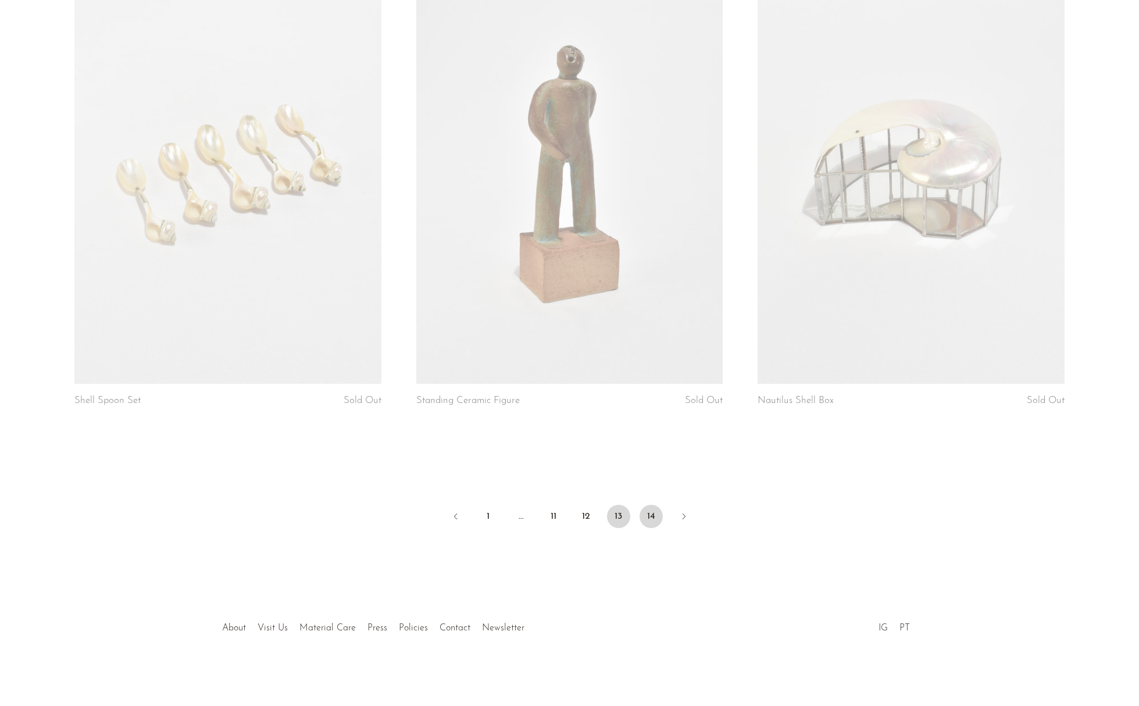
click at [648, 511] on link "14" at bounding box center [651, 516] width 23 height 23
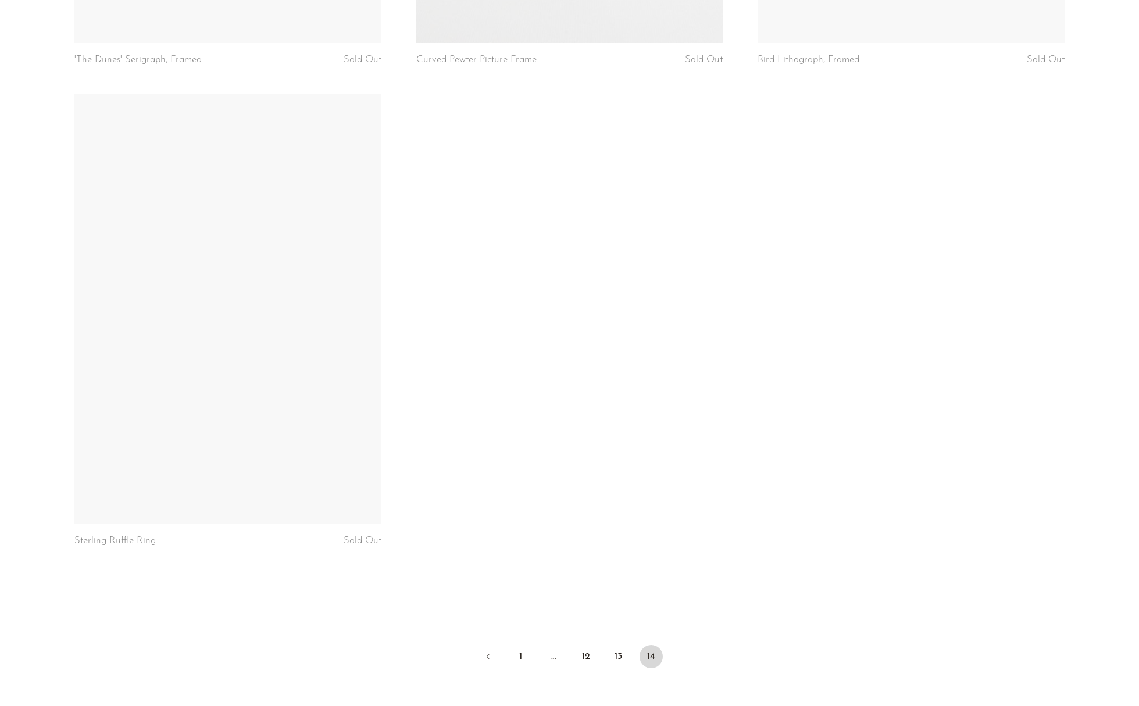
scroll to position [3038, 0]
